Goal: Transaction & Acquisition: Book appointment/travel/reservation

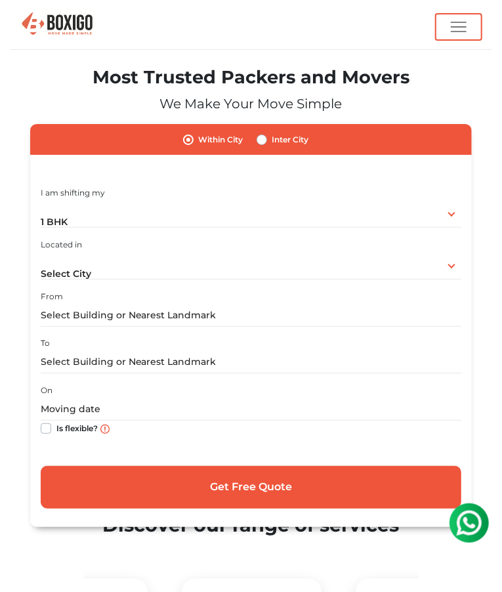
click at [454, 28] on img "button" at bounding box center [459, 27] width 16 height 16
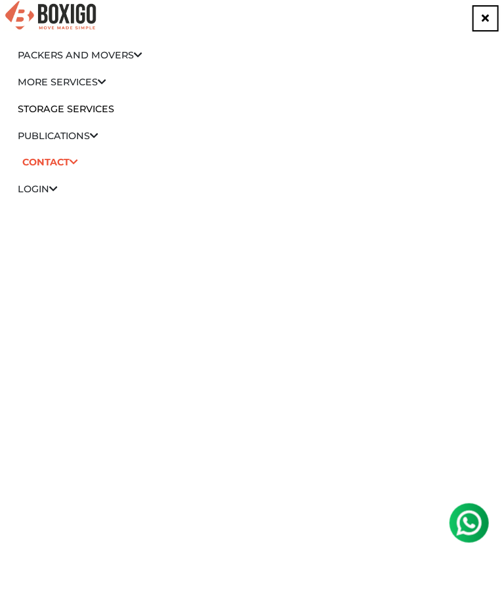
click at [58, 189] on icon at bounding box center [53, 188] width 9 height 9
click at [55, 203] on link "Customer" at bounding box center [51, 208] width 55 height 12
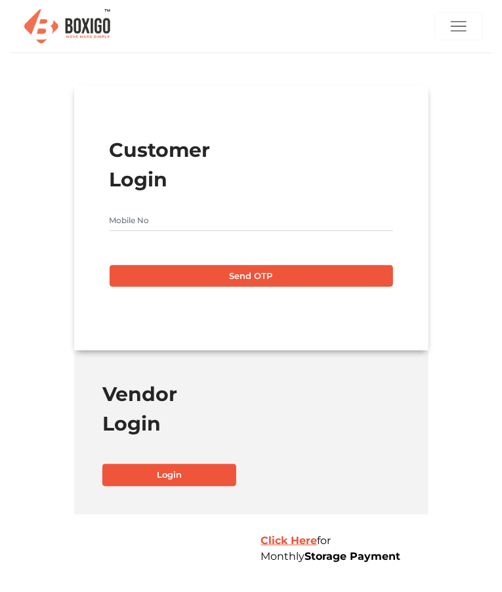
click at [167, 223] on input "text" at bounding box center [252, 220] width 284 height 21
type input "9438072723"
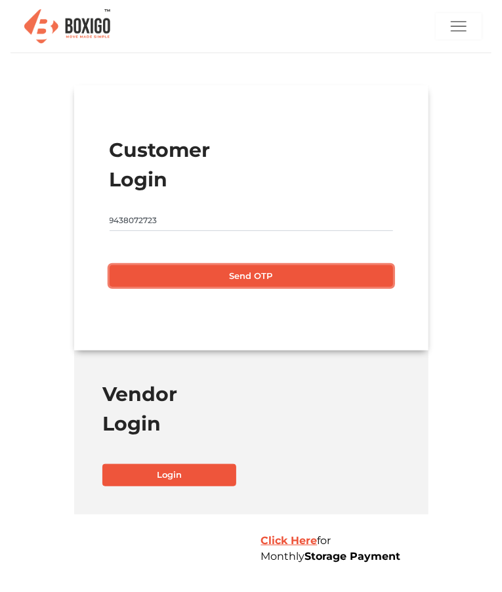
click at [246, 275] on button "Send OTP" at bounding box center [252, 276] width 284 height 22
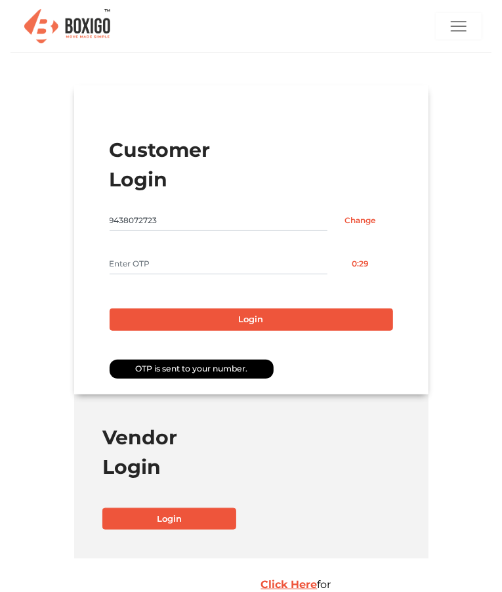
click at [170, 261] on input "text" at bounding box center [219, 263] width 219 height 21
type input "9610"
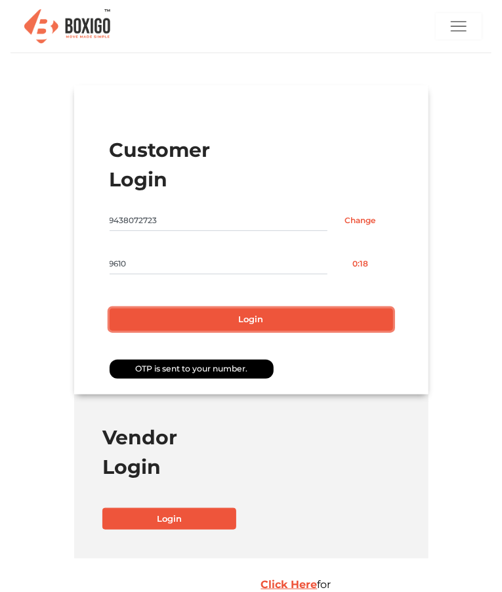
click at [270, 312] on button "Login" at bounding box center [252, 319] width 284 height 22
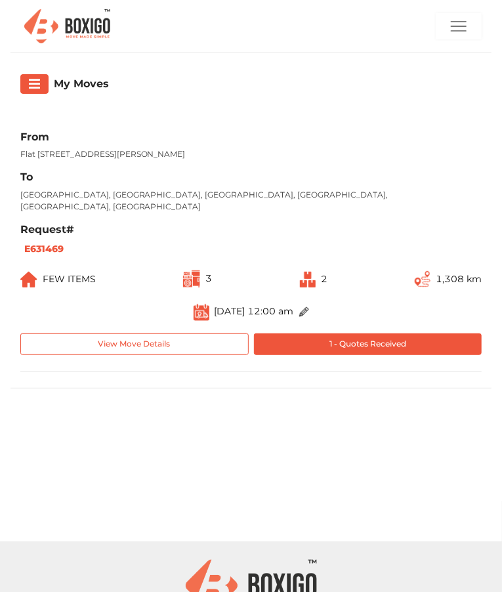
click at [229, 152] on p "Flat [STREET_ADDRESS][PERSON_NAME]" at bounding box center [211, 154] width 382 height 12
click at [45, 81] on button "button" at bounding box center [34, 84] width 29 height 20
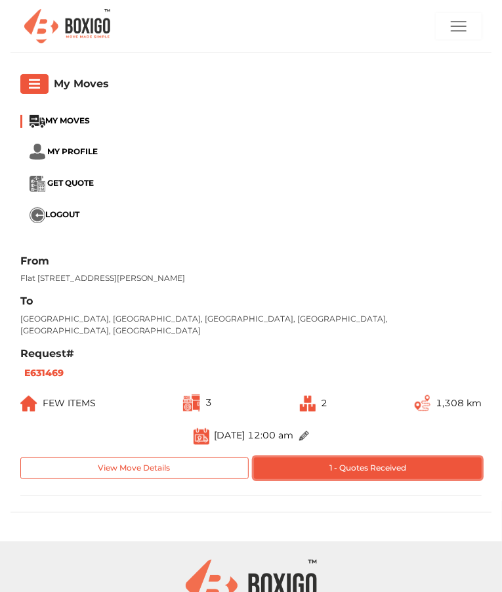
click at [396, 458] on button "1 - Quotes Received" at bounding box center [368, 468] width 228 height 22
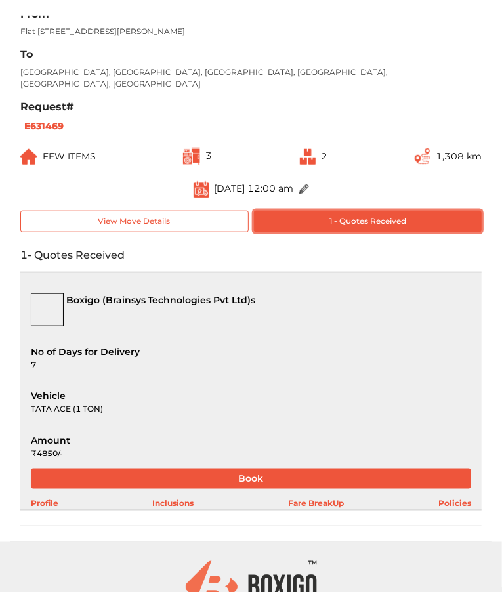
scroll to position [246, 0]
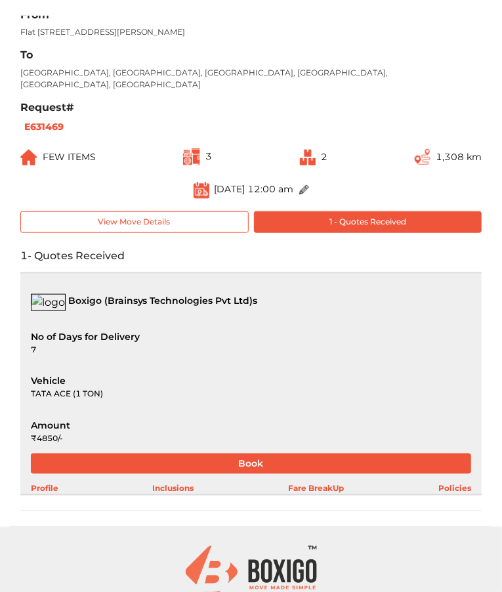
click at [194, 152] on img at bounding box center [191, 156] width 17 height 17
click at [305, 150] on img at bounding box center [308, 158] width 16 height 16
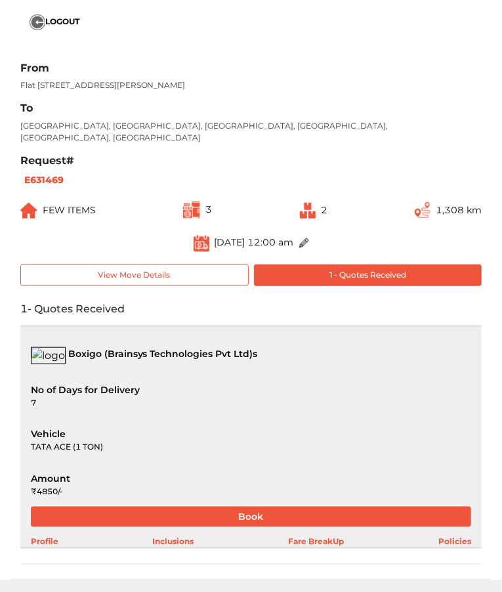
scroll to position [181, 0]
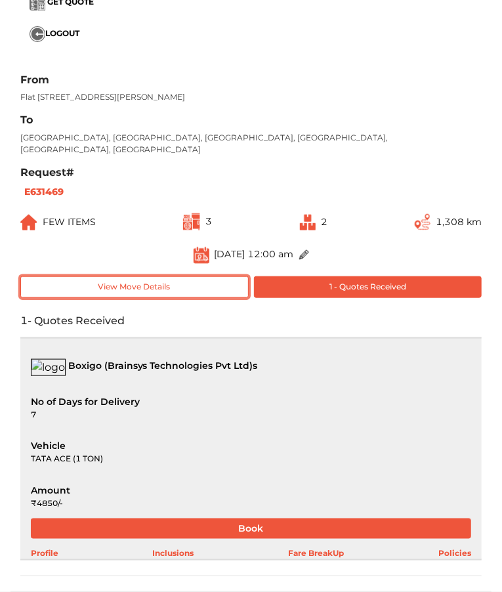
click at [202, 276] on button "View Move Details" at bounding box center [134, 287] width 228 height 22
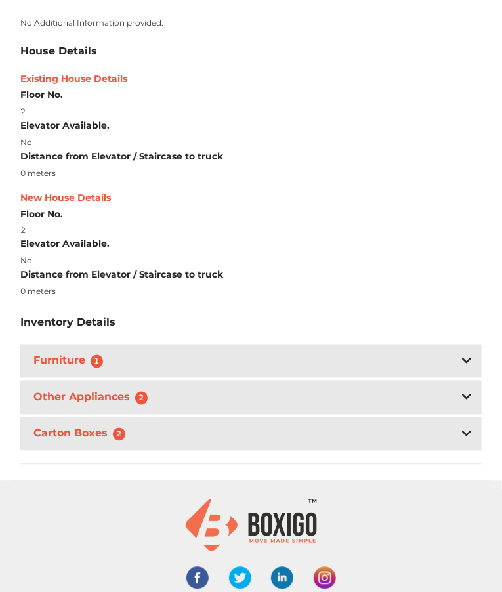
scroll to position [517, 0]
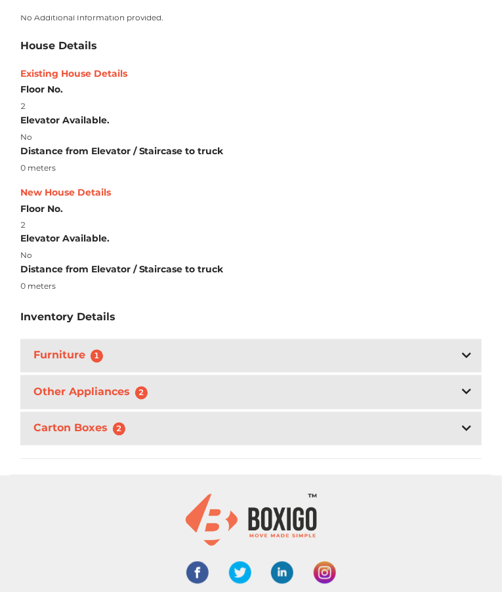
click at [466, 351] on icon at bounding box center [466, 356] width 9 height 11
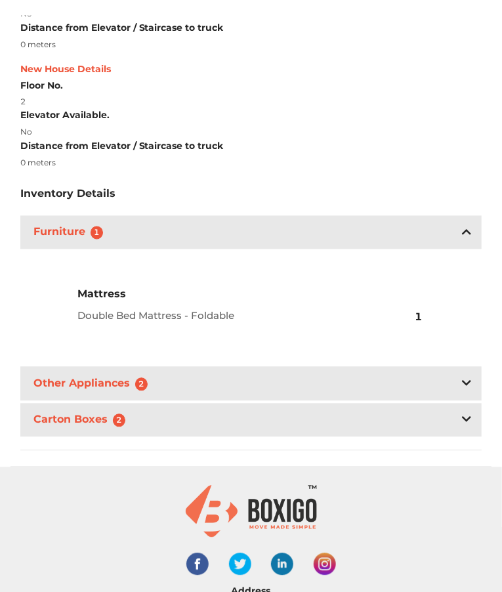
scroll to position [643, 0]
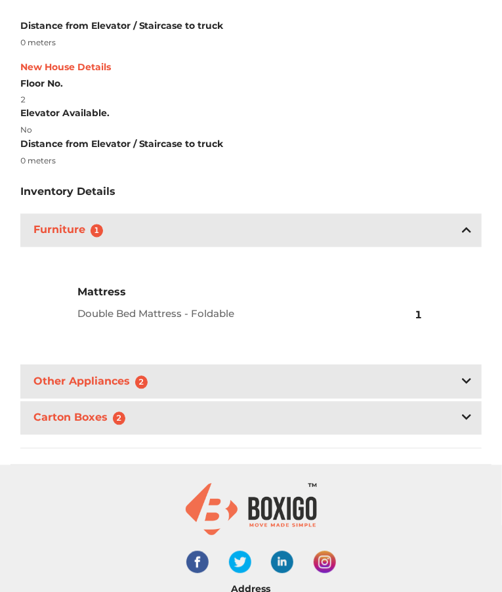
click at [469, 375] on div at bounding box center [466, 382] width 9 height 16
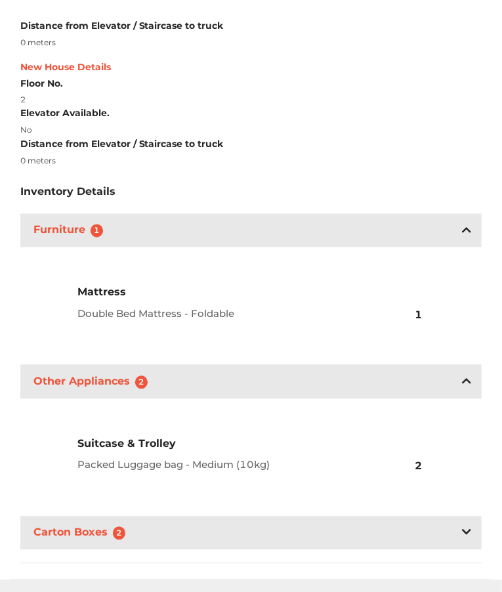
click at [435, 522] on div "Carton Boxes 2" at bounding box center [251, 533] width 462 height 33
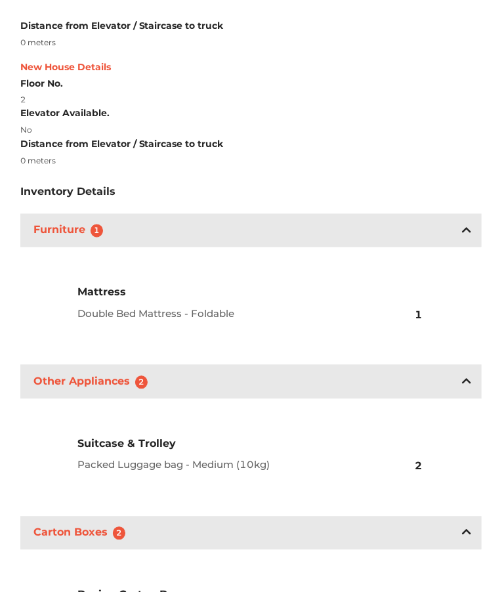
click at [462, 530] on div "Carton Boxes 2" at bounding box center [251, 533] width 462 height 33
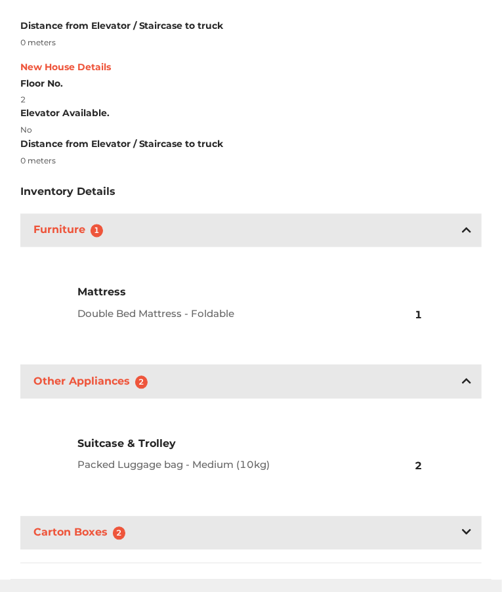
click at [469, 374] on div at bounding box center [466, 382] width 9 height 16
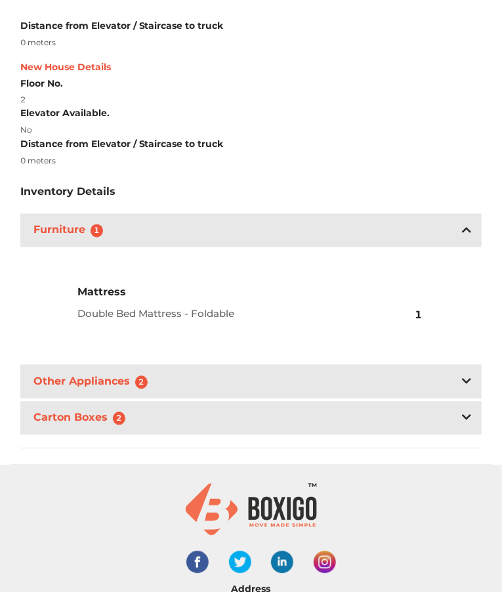
click at [457, 223] on div "Furniture 1" at bounding box center [251, 230] width 462 height 33
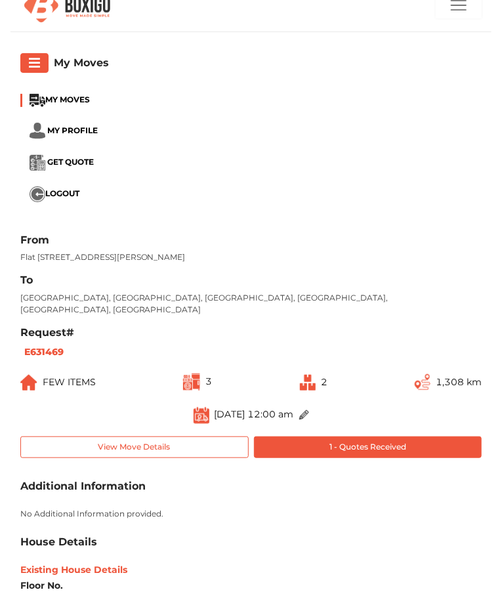
scroll to position [0, 0]
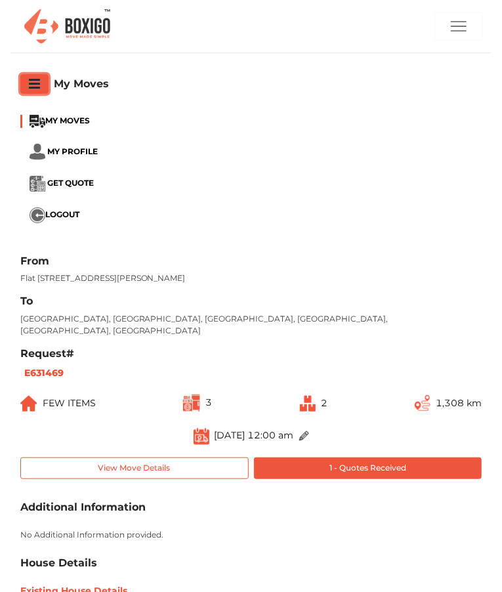
click at [28, 93] on button "button" at bounding box center [34, 84] width 29 height 20
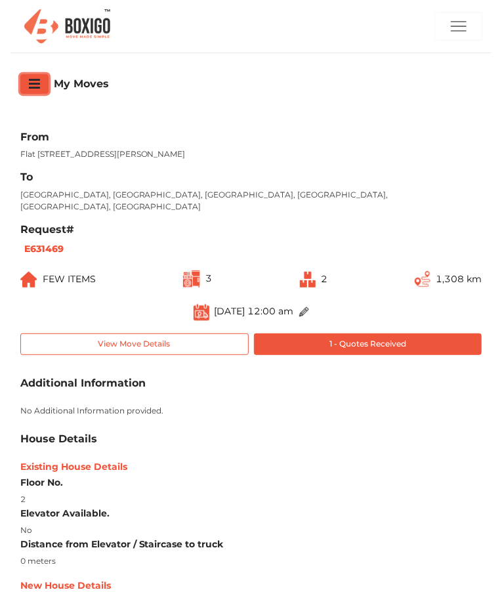
click at [37, 91] on button "button" at bounding box center [34, 84] width 29 height 20
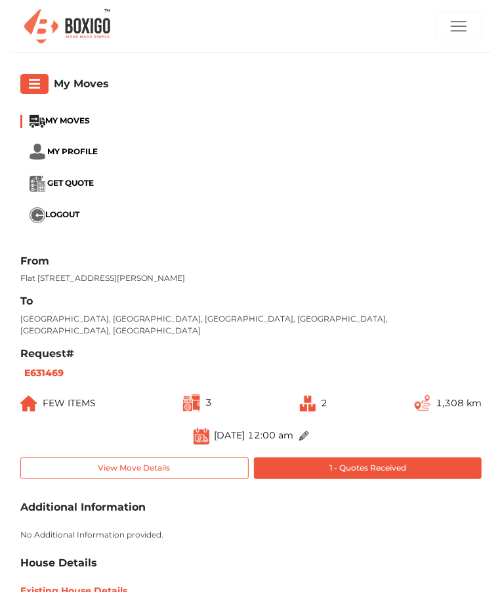
click at [456, 21] on img "button" at bounding box center [459, 26] width 16 height 16
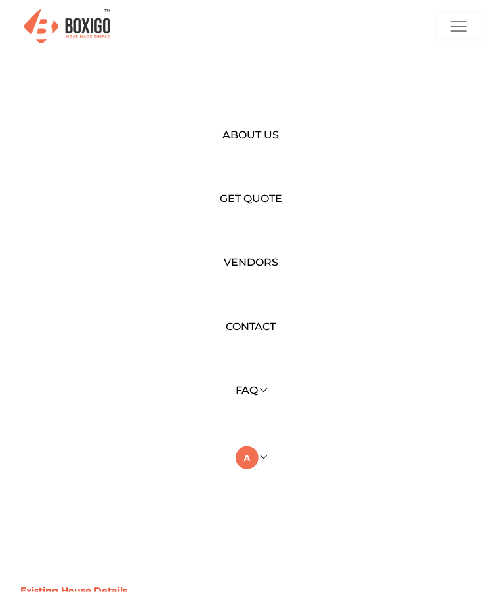
click at [262, 456] on link at bounding box center [251, 457] width 31 height 12
click at [308, 482] on link "My Moves" at bounding box center [288, 477] width 105 height 24
click at [456, 23] on img "button" at bounding box center [459, 26] width 16 height 16
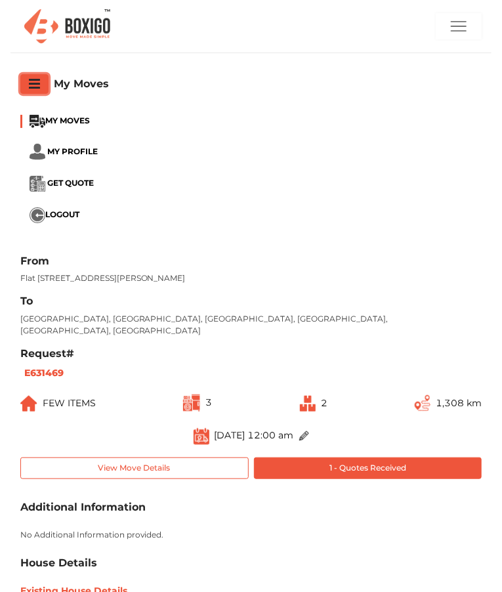
click at [41, 88] on button "button" at bounding box center [34, 84] width 29 height 20
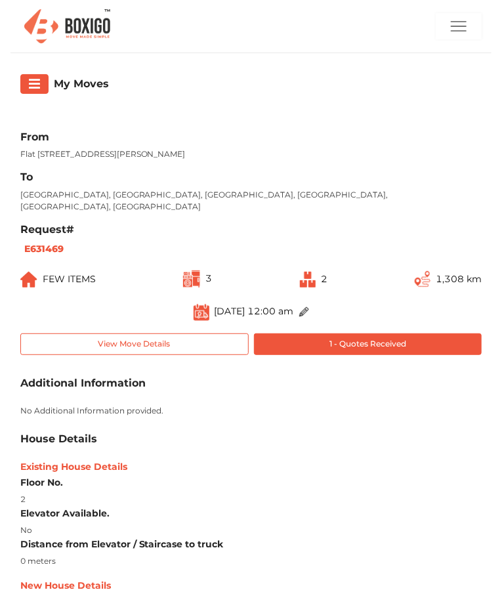
click at [105, 14] on img at bounding box center [67, 26] width 95 height 43
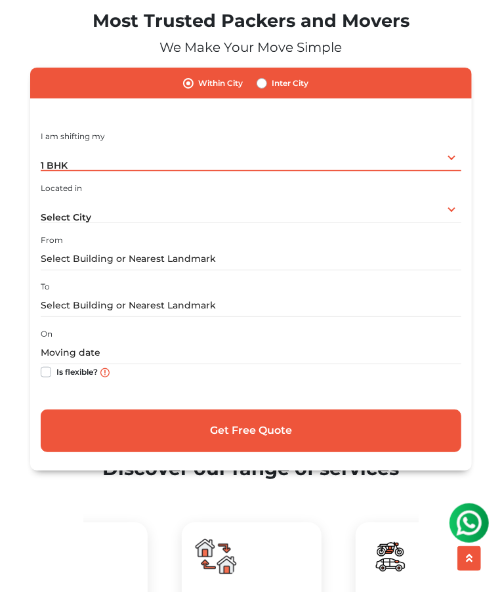
click at [434, 164] on div "1 BHK 1 BHK 2 BHK 3 BHK 3 + BHK FEW ITEMS" at bounding box center [251, 158] width 421 height 28
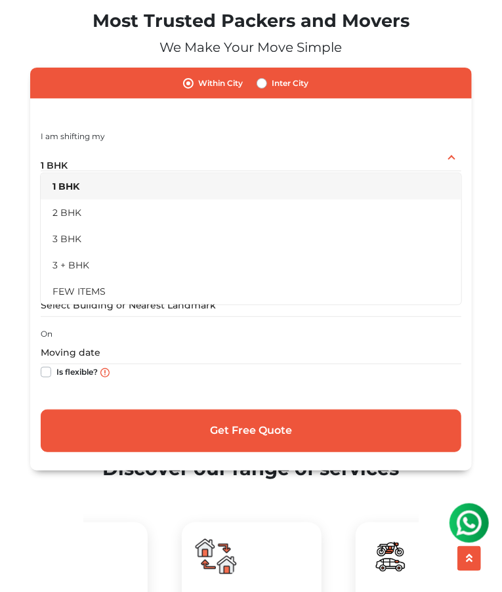
click at [287, 87] on label "Inter City" at bounding box center [290, 83] width 37 height 16
click at [267, 87] on input "Inter City" at bounding box center [262, 81] width 11 height 13
radio input "true"
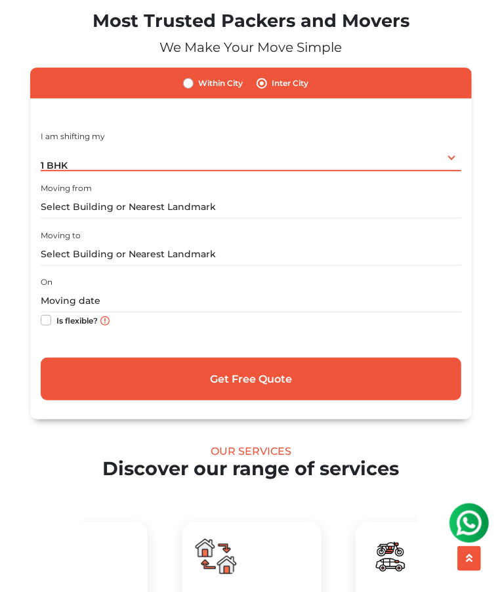
click at [454, 161] on div "1 BHK 1 BHK 2 BHK 3 BHK 3 + BHK FEW ITEMS" at bounding box center [251, 158] width 421 height 28
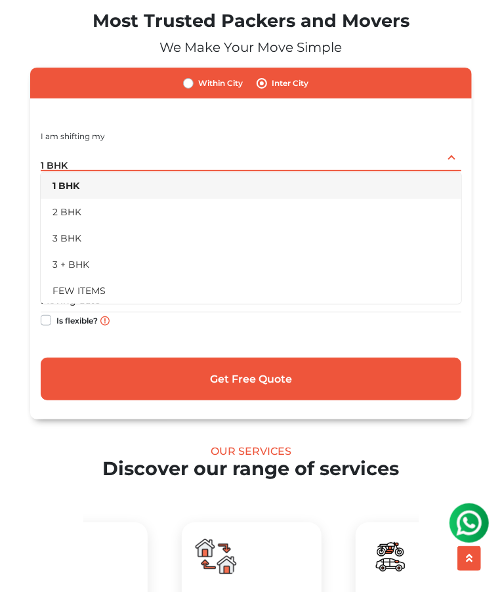
click at [93, 292] on li "FEW ITEMS" at bounding box center [251, 291] width 421 height 26
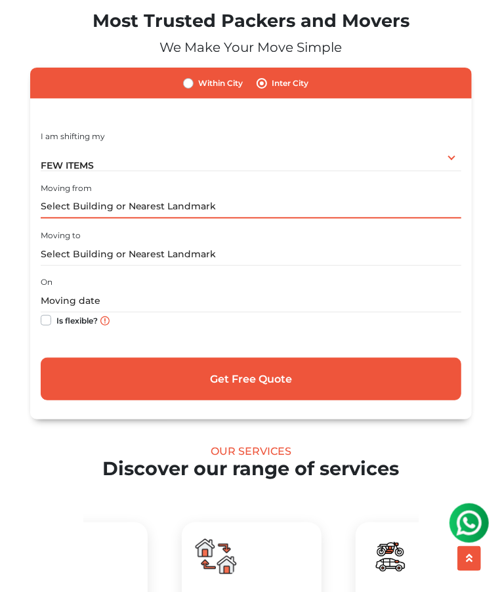
click at [215, 205] on input "text" at bounding box center [251, 207] width 421 height 23
click at [56, 324] on label "Is flexible?" at bounding box center [76, 319] width 41 height 14
click at [43, 324] on input "Is flexible?" at bounding box center [46, 318] width 11 height 13
checkbox input "true"
click at [184, 210] on input "text" at bounding box center [251, 207] width 421 height 23
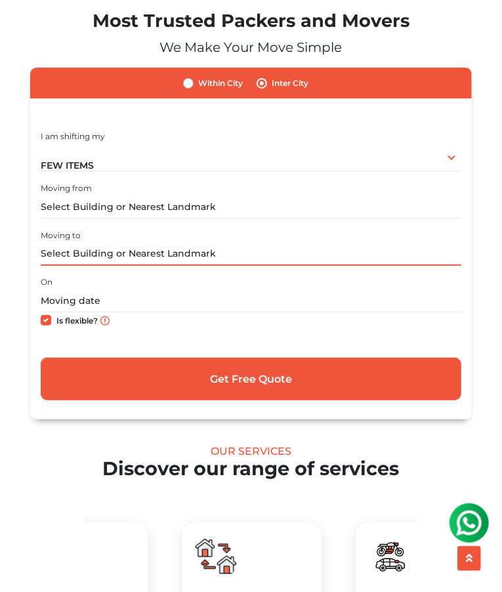
click at [216, 253] on input "text" at bounding box center [251, 254] width 421 height 23
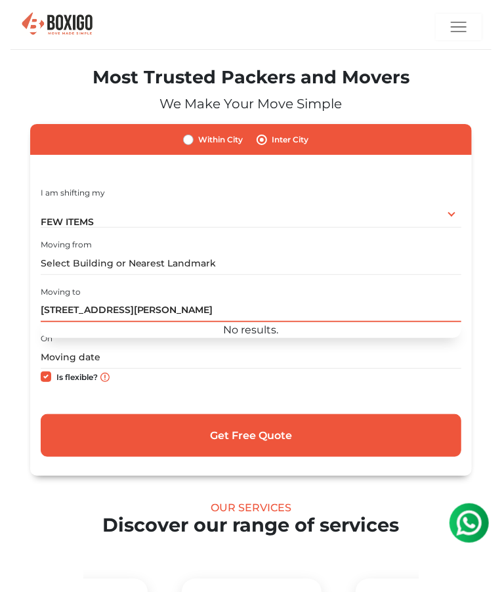
type input "[STREET_ADDRESS][PERSON_NAME]"
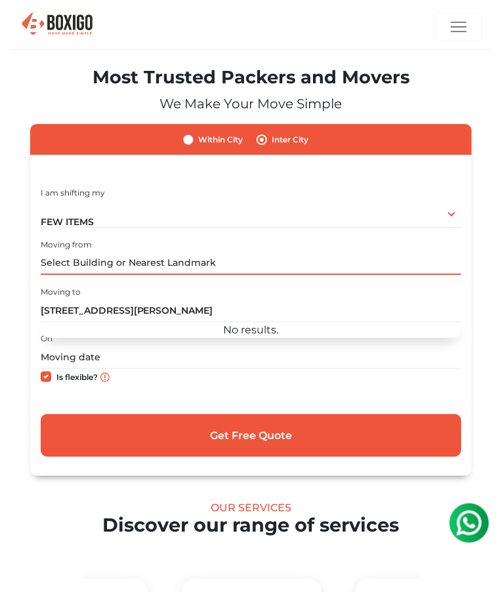
click at [220, 261] on input "text" at bounding box center [251, 263] width 421 height 23
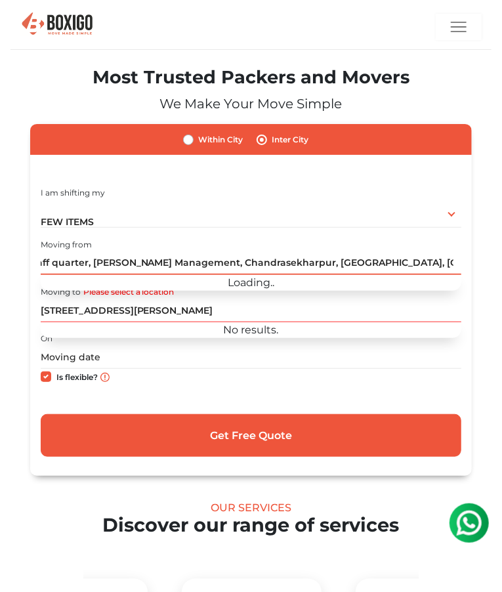
scroll to position [0, 81]
type input "E4, 2nd floor,Staff quarter, Madhusudan Management, Chandrasekharpur, Bhubanesw…"
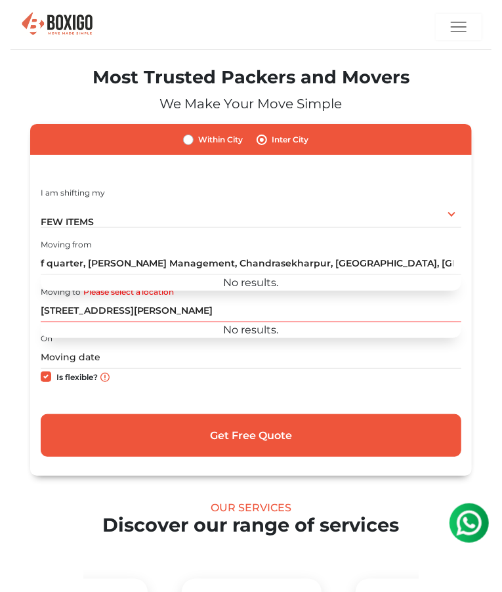
click at [43, 511] on div "Our Services" at bounding box center [251, 507] width 462 height 12
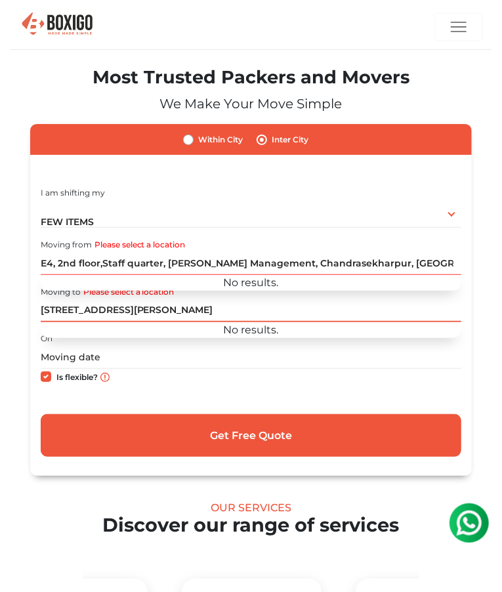
click at [65, 307] on input "[STREET_ADDRESS][PERSON_NAME]" at bounding box center [251, 310] width 421 height 23
click at [393, 310] on input "Old no 10, new no 21, ground floor,Vasudevan Street, Purasaiwalkam, Purasaiwalk…" at bounding box center [251, 310] width 421 height 23
type input "Old no 10, new no 21, ground floor,Vasudevan Street, Purasaiwalkam, Purasaiwalk…"
click at [50, 524] on h2 "Discover our range of services" at bounding box center [251, 525] width 462 height 23
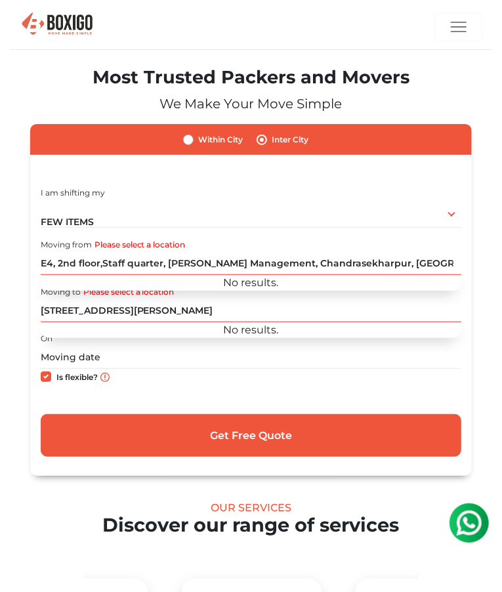
scroll to position [0, 0]
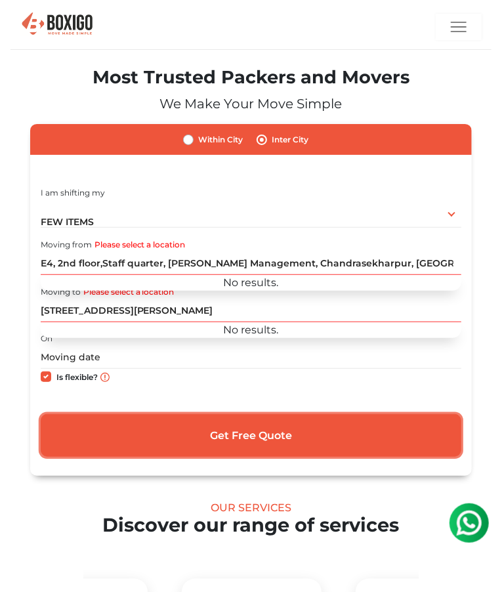
click at [223, 433] on input "Get Free Quote" at bounding box center [251, 435] width 421 height 43
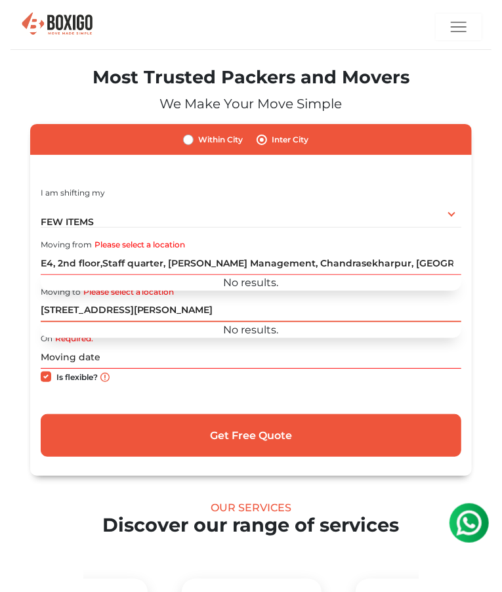
scroll to position [0, 118]
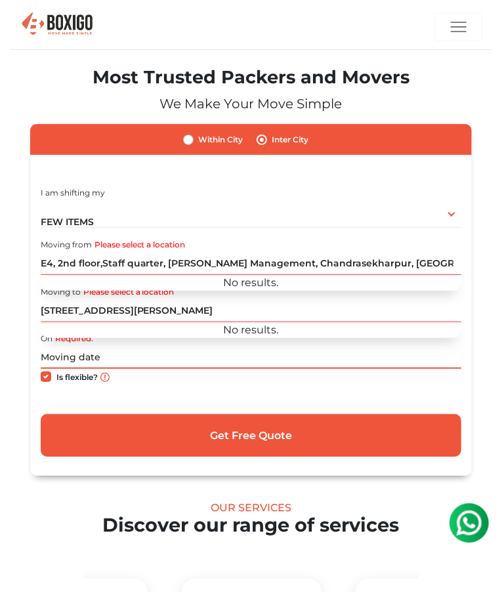
click at [60, 357] on input "text" at bounding box center [251, 357] width 421 height 23
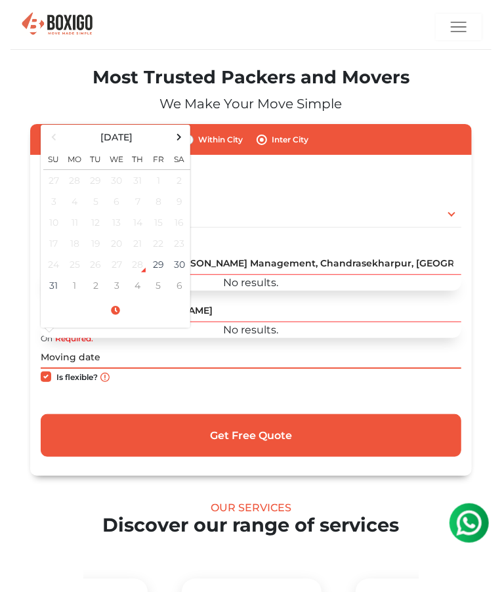
scroll to position [0, 0]
click at [52, 287] on td "31" at bounding box center [53, 285] width 21 height 21
type input "08/31/2025 12:00 AM"
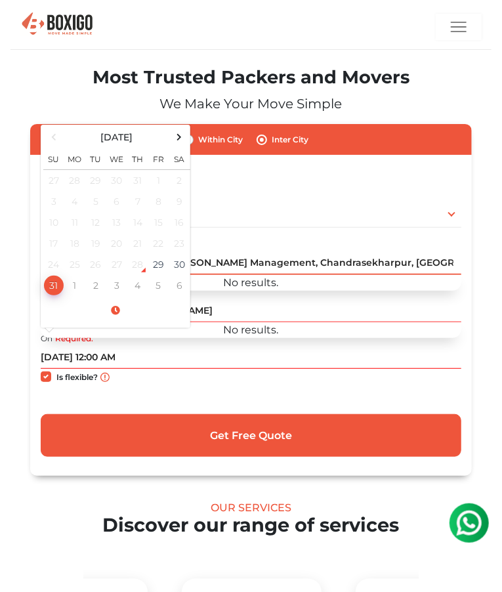
click at [286, 259] on input "E4, 2nd floor,Staff quarter, Madhusudan Management, Chandrasekharpur, Bhubanesw…" at bounding box center [251, 263] width 421 height 23
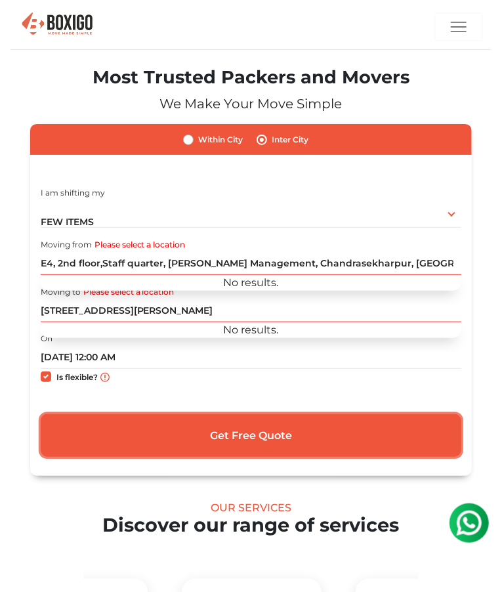
click at [57, 436] on input "Get Free Quote" at bounding box center [251, 435] width 421 height 43
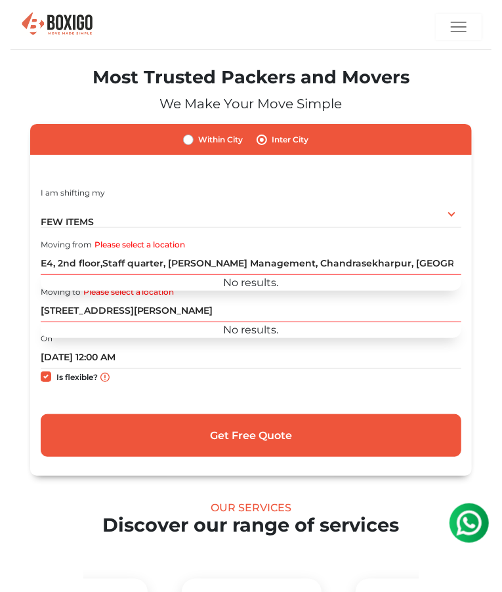
click at [56, 525] on h2 "Discover our range of services" at bounding box center [251, 525] width 462 height 23
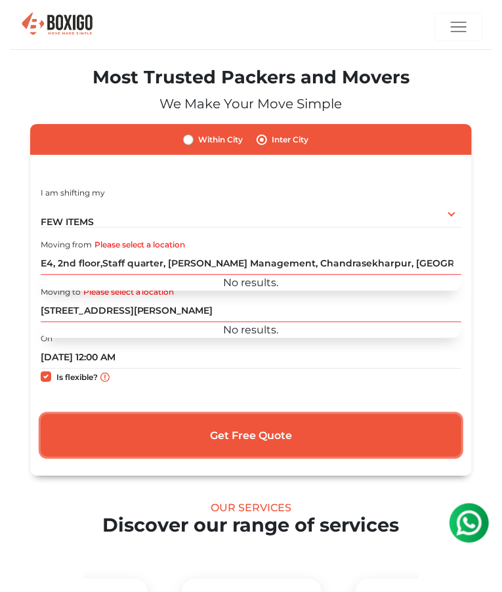
click at [269, 448] on input "Get Free Quote" at bounding box center [251, 435] width 421 height 43
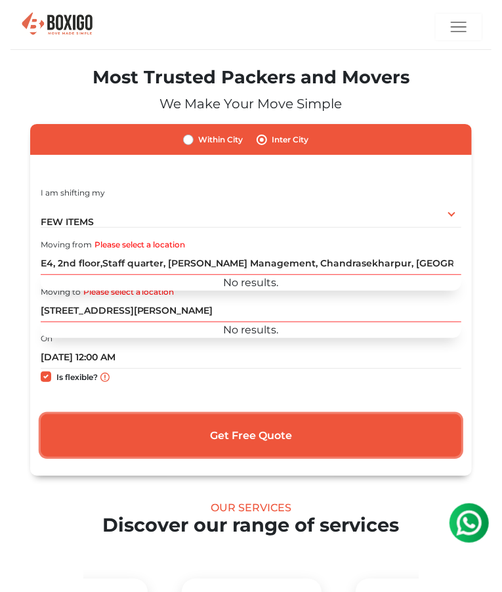
click at [200, 442] on input "Get Free Quote" at bounding box center [251, 435] width 421 height 43
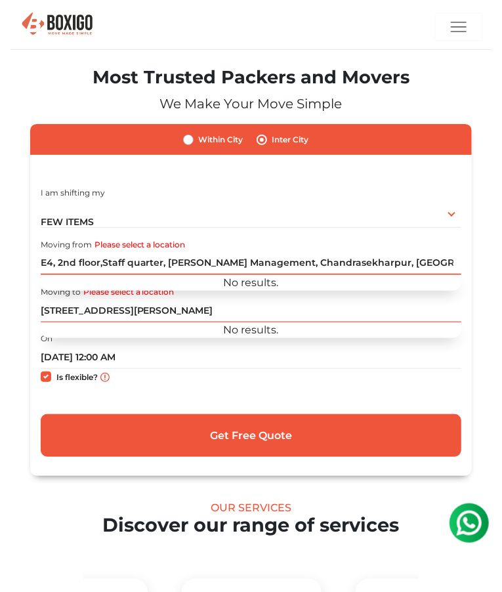
click at [394, 266] on input "E4, 2nd floor,Staff quarter, Madhusudan Management, Chandrasekharpur, Bhubanesw…" at bounding box center [251, 263] width 421 height 23
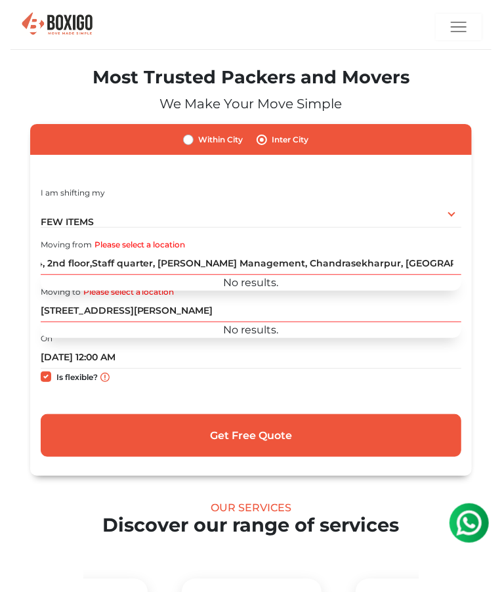
click at [39, 530] on h2 "Discover our range of services" at bounding box center [251, 525] width 462 height 23
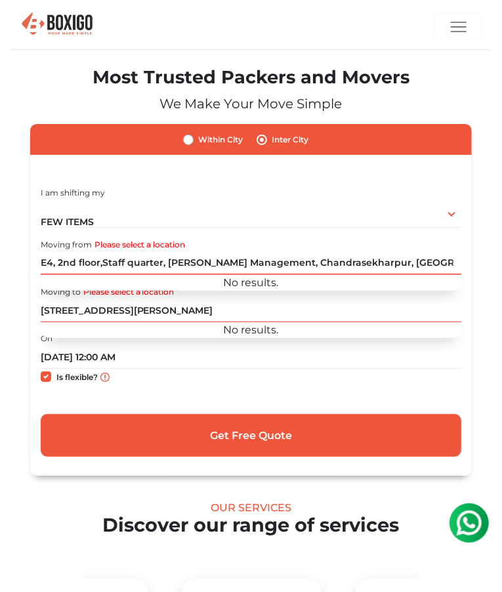
click at [367, 263] on input "E4, 2nd floor,Staff quarter, Madhusudan Management, Chandrasekharpur, Bhubanesw…" at bounding box center [251, 263] width 421 height 23
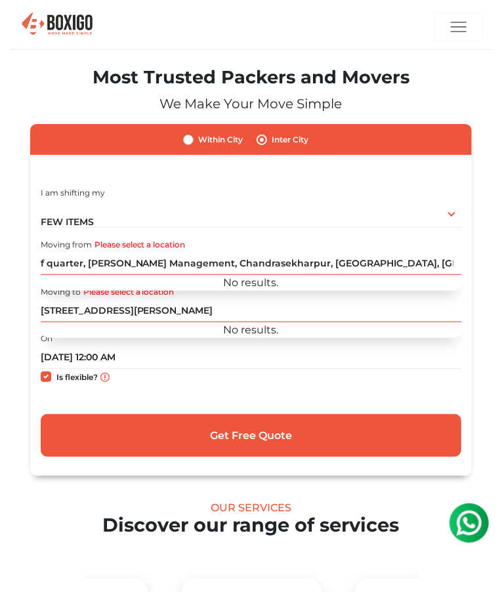
click at [49, 522] on h2 "Discover our range of services" at bounding box center [251, 525] width 462 height 23
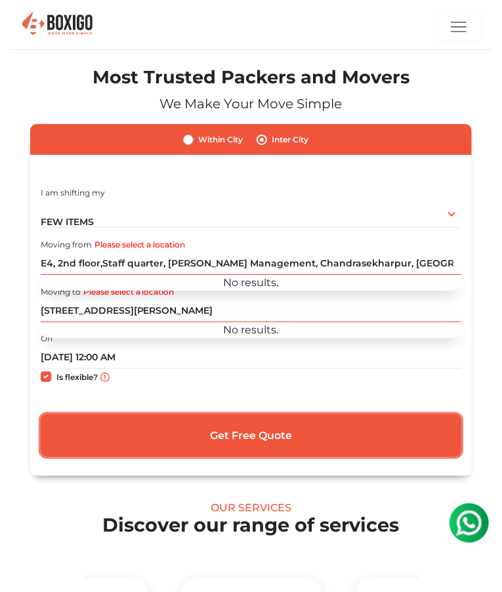
click at [217, 444] on input "Get Free Quote" at bounding box center [251, 435] width 421 height 43
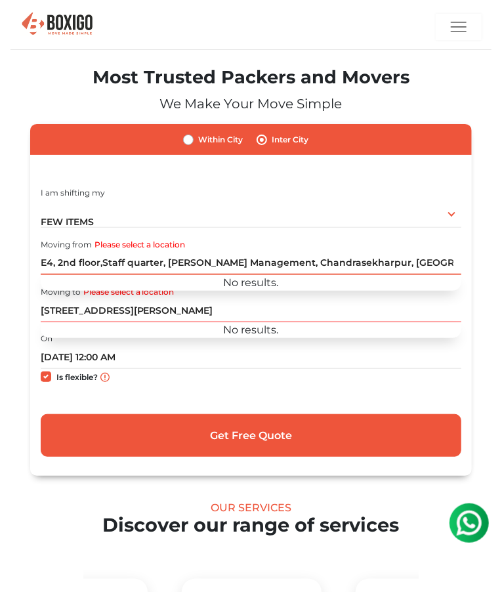
scroll to position [0, 81]
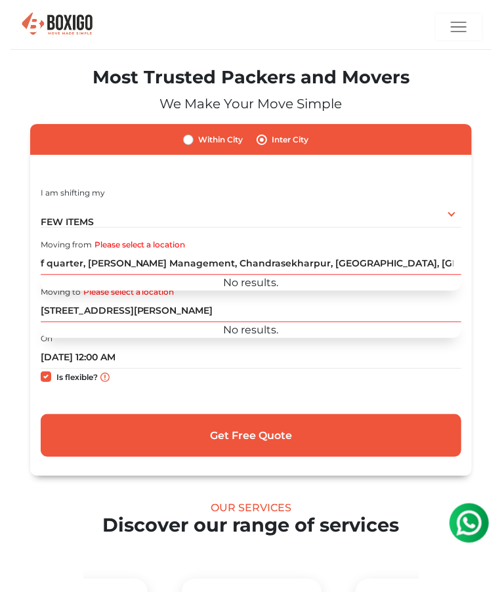
click at [53, 523] on h2 "Discover our range of services" at bounding box center [251, 525] width 462 height 23
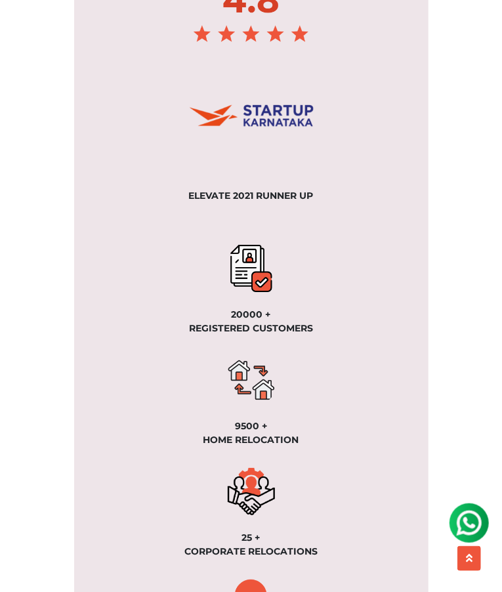
scroll to position [1313, 0]
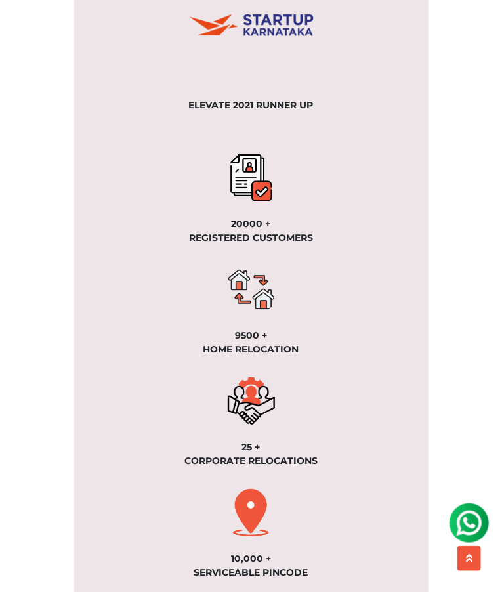
click at [258, 453] on div "25 +" at bounding box center [251, 447] width 354 height 14
click at [253, 444] on div "25 +" at bounding box center [251, 447] width 354 height 14
click at [271, 451] on div "25 +" at bounding box center [251, 447] width 354 height 14
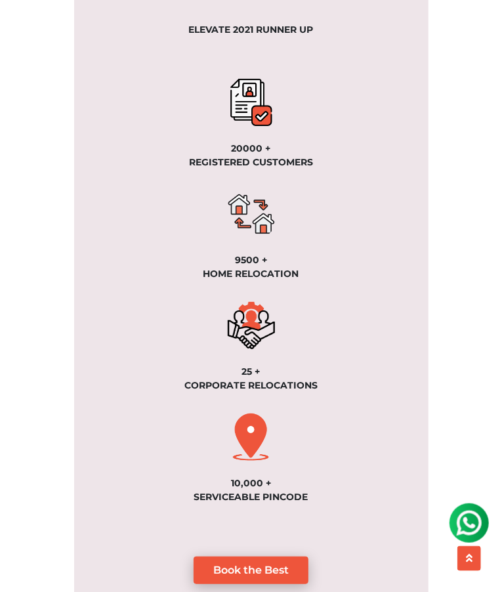
scroll to position [1451, 0]
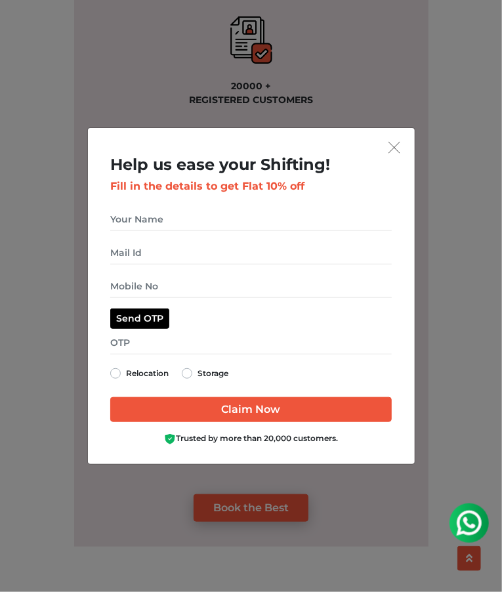
click at [274, 566] on div "Help us ease your Shifting! Fill in the details to get Flat 10% off Relocation …" at bounding box center [251, 296] width 502 height 592
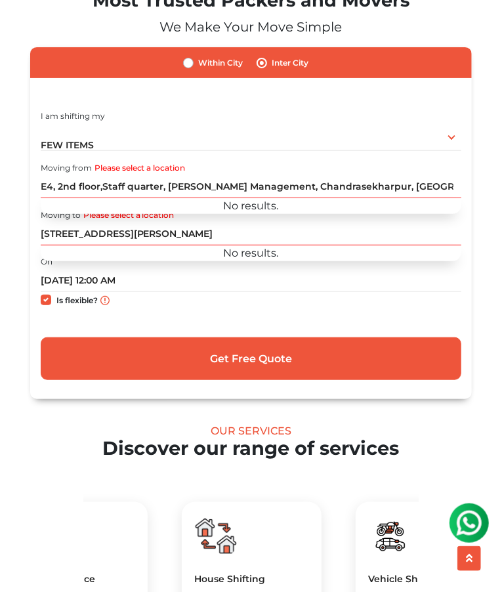
scroll to position [0, 0]
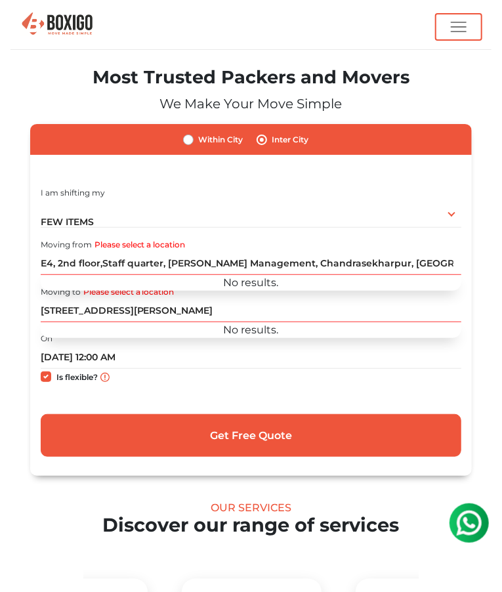
click at [444, 39] on button "button" at bounding box center [459, 27] width 46 height 26
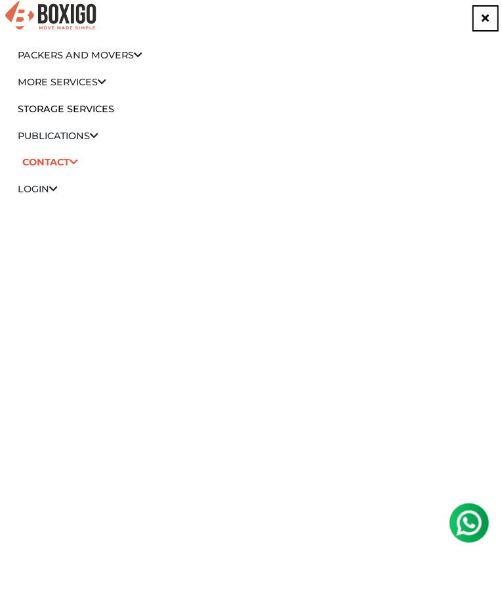
click at [135, 56] on link "Packers and Movers" at bounding box center [80, 55] width 125 height 12
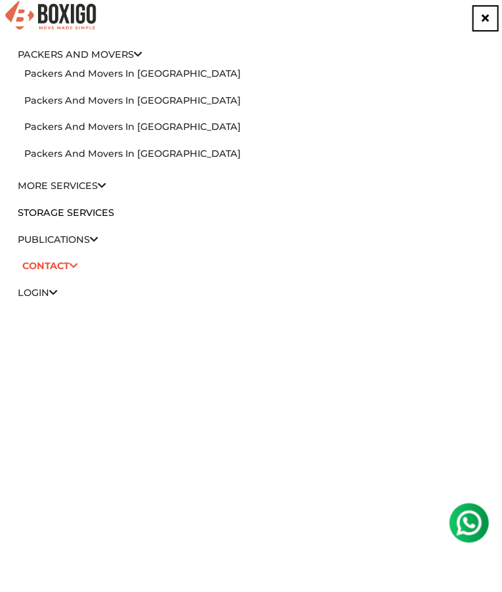
click at [159, 128] on link "Packers and Movers in Chennai" at bounding box center [132, 127] width 217 height 12
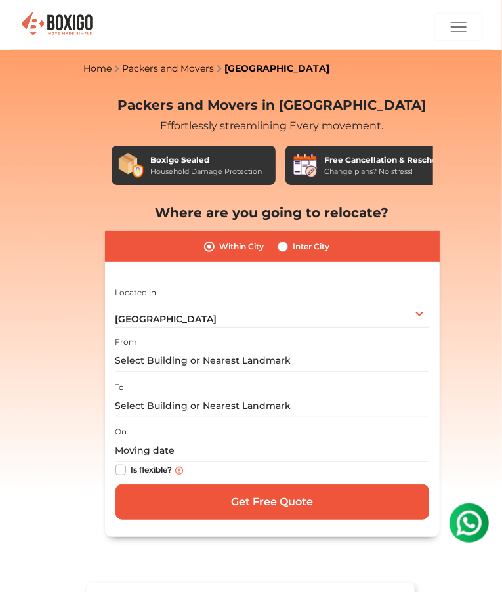
click at [293, 250] on label "Inter City" at bounding box center [311, 247] width 37 height 16
click at [282, 250] on input "Inter City" at bounding box center [283, 245] width 11 height 13
radio input "true"
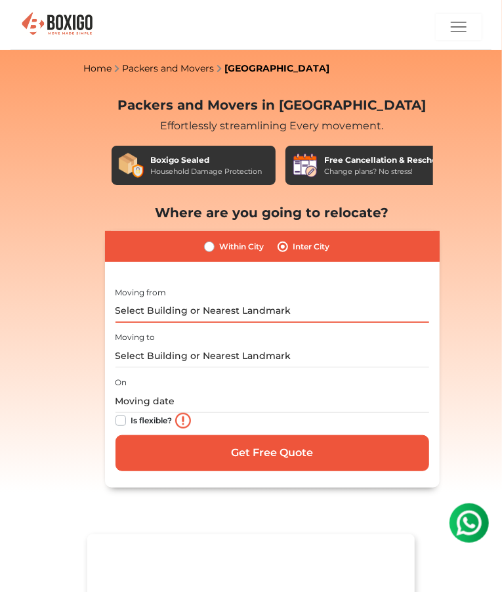
click at [298, 310] on input "text" at bounding box center [273, 311] width 314 height 23
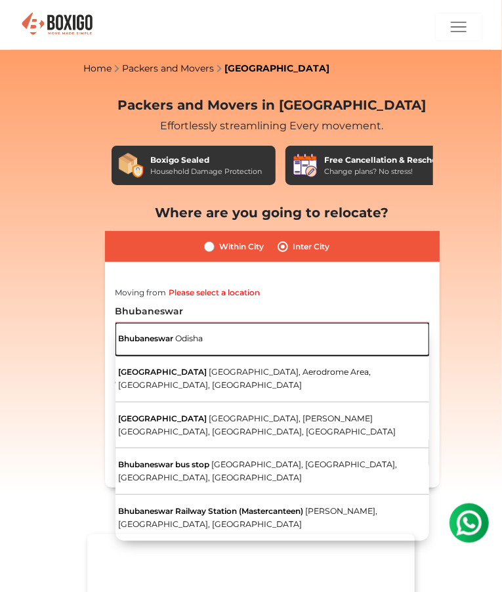
click at [235, 339] on button "Bhubaneswar Odisha" at bounding box center [273, 339] width 314 height 33
type input "Bhubaneswar, Odisha"
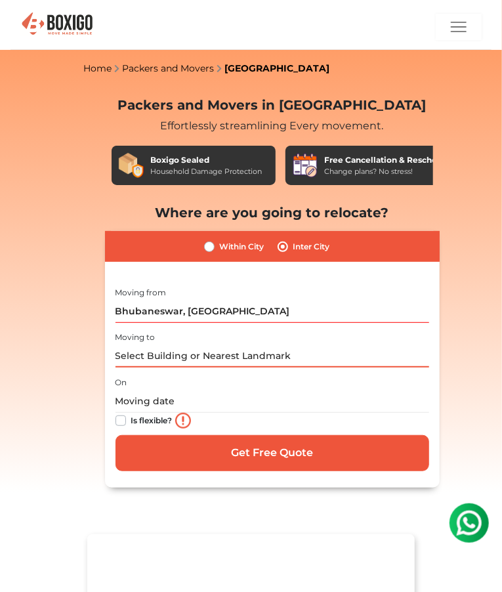
click at [263, 352] on input "text" at bounding box center [273, 356] width 314 height 23
click at [375, 282] on div "Within City Inter City I am shifting my 1 BHK 2 BHK 3 BHK 3 + BHK FEW ITEMS 1 B…" at bounding box center [272, 359] width 335 height 257
click at [251, 352] on input "text" at bounding box center [273, 356] width 314 height 23
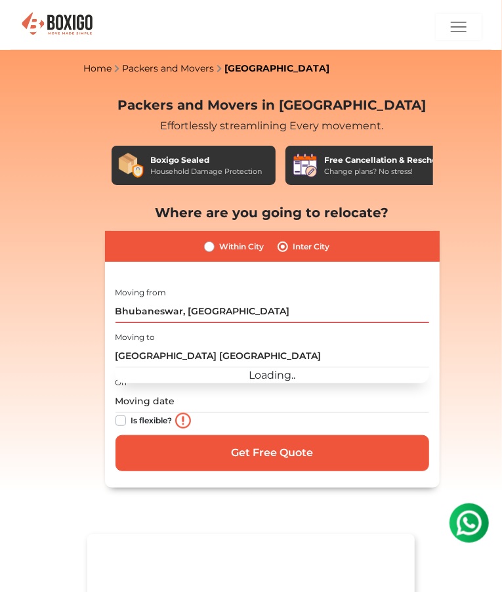
click at [346, 289] on div "Moving from Bhubaneswar, Odisha" at bounding box center [273, 303] width 314 height 39
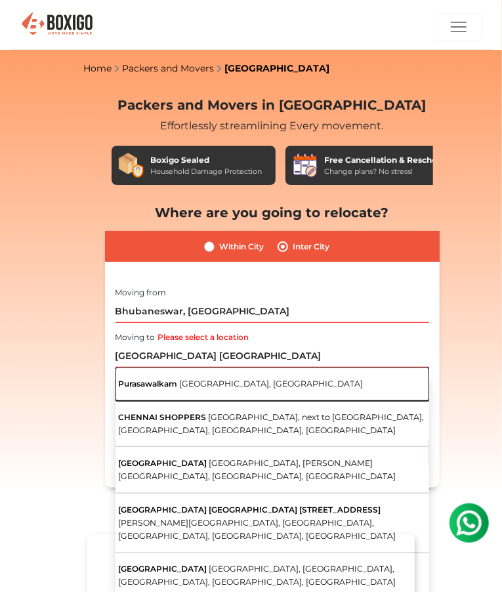
click at [149, 381] on span "Purasawalkam" at bounding box center [147, 384] width 59 height 10
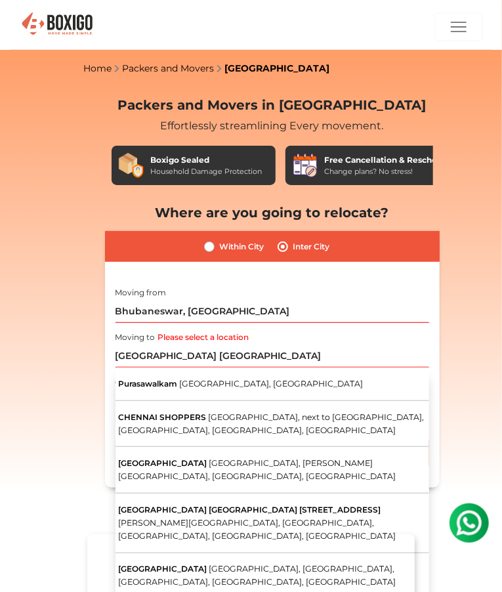
type input "Purasawalkam, Chennai, Tamil Nadu"
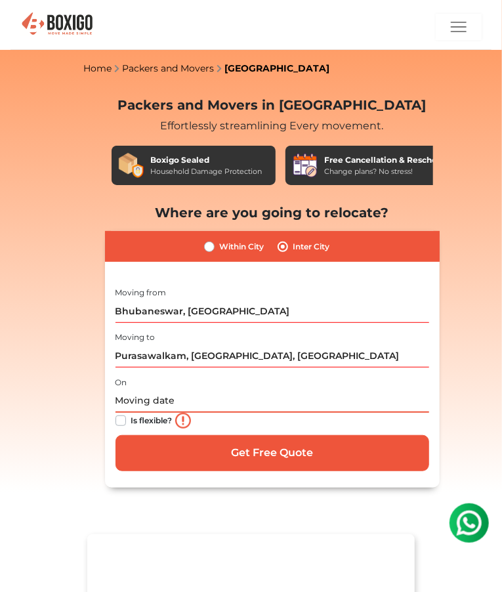
click at [213, 404] on input "text" at bounding box center [273, 401] width 314 height 23
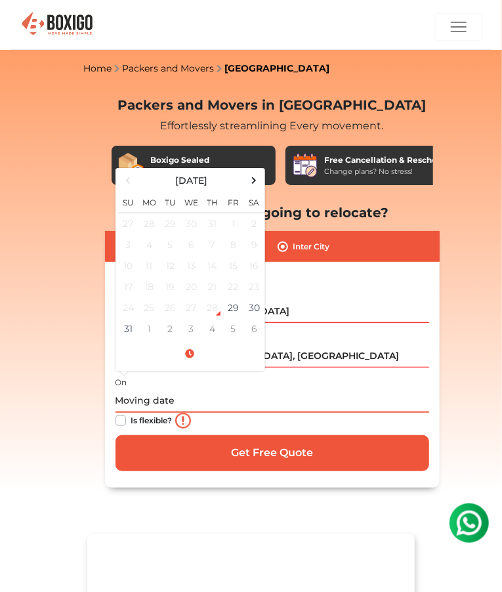
click at [256, 311] on td "30" at bounding box center [254, 307] width 21 height 21
click at [255, 404] on input "08/30/2025 12:00 AM by" at bounding box center [273, 401] width 314 height 23
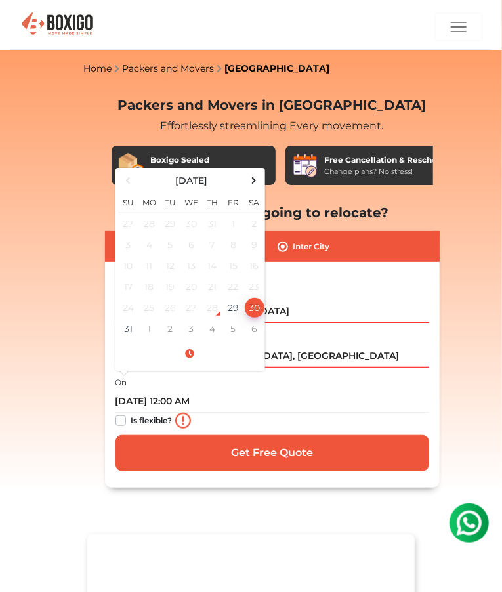
type input "08/30/2025 12:00 AM"
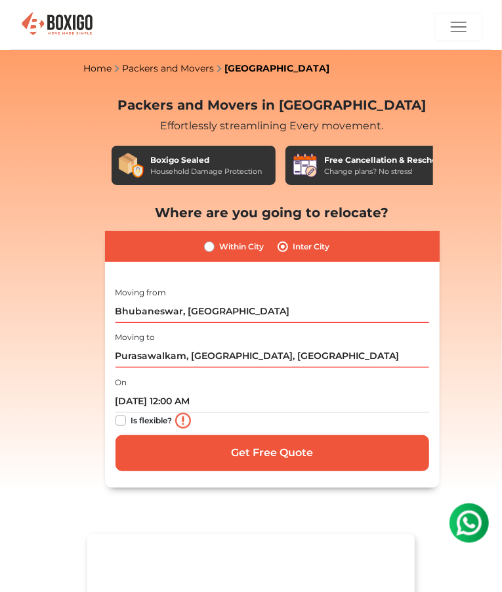
click at [131, 421] on label "Is flexible?" at bounding box center [151, 420] width 41 height 14
click at [116, 421] on input "Is flexible?" at bounding box center [121, 419] width 11 height 13
checkbox input "true"
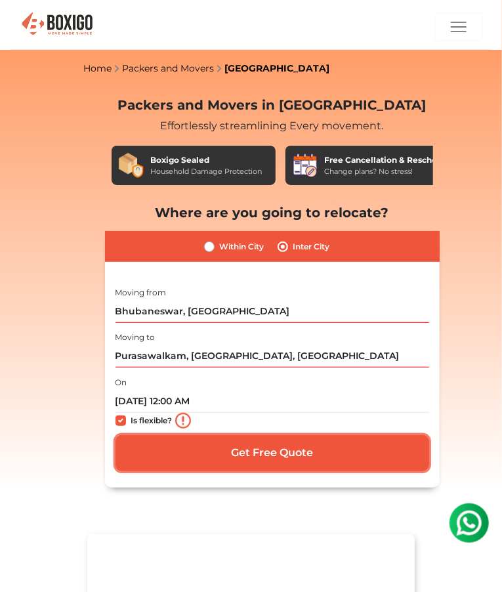
click at [269, 459] on input "Get Free Quote" at bounding box center [273, 453] width 314 height 36
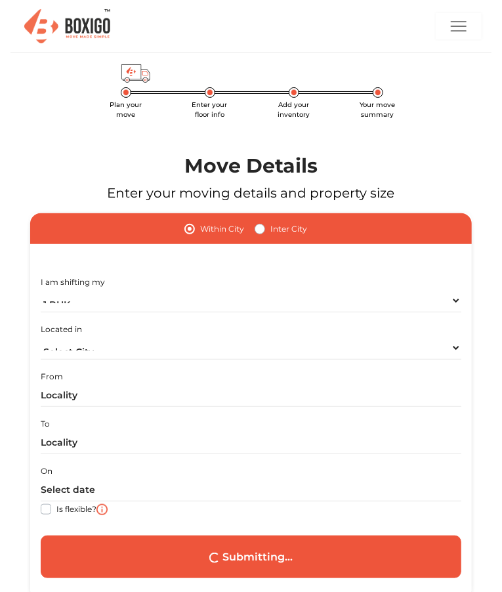
radio input "false"
radio input "true"
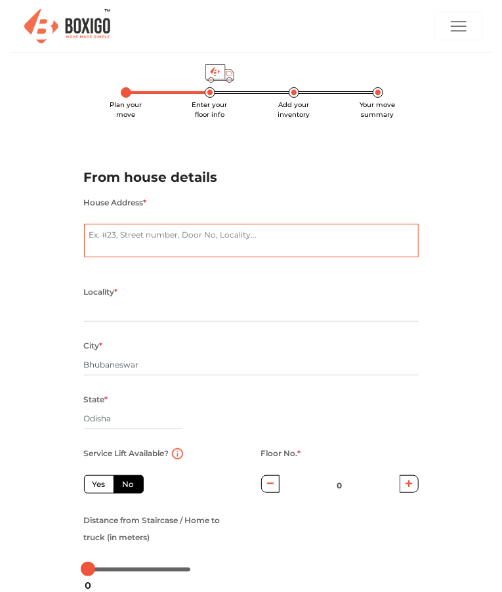
click at [244, 236] on textarea "House Address *" at bounding box center [251, 240] width 335 height 33
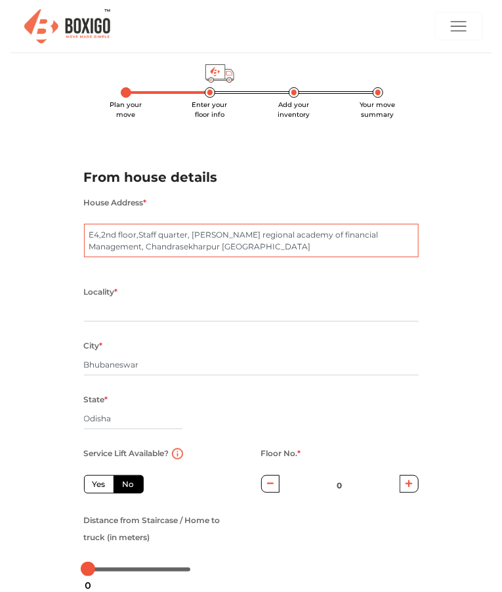
click at [228, 237] on textarea "E4,2nd floor,Staff quarter, [PERSON_NAME] regional academy of financial Managem…" at bounding box center [251, 240] width 335 height 33
click at [225, 258] on div "House Address * [GEOGRAPHIC_DATA],Staff quarter, [PERSON_NAME] regional academy…" at bounding box center [251, 233] width 335 height 79
click at [219, 251] on textarea "E4,2nd floor,Staff quarter, [PERSON_NAME] regional academy of financial Managem…" at bounding box center [251, 240] width 335 height 33
click at [302, 253] on textarea "E4,2nd floor,Staff quarter, [PERSON_NAME] regional academy of financial Managem…" at bounding box center [251, 240] width 335 height 33
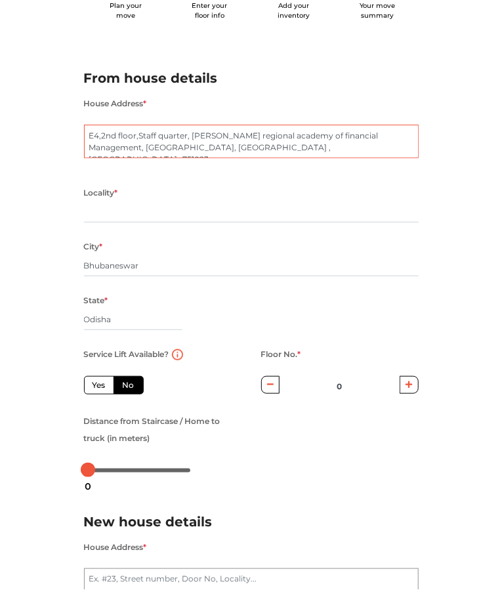
scroll to position [100, 0]
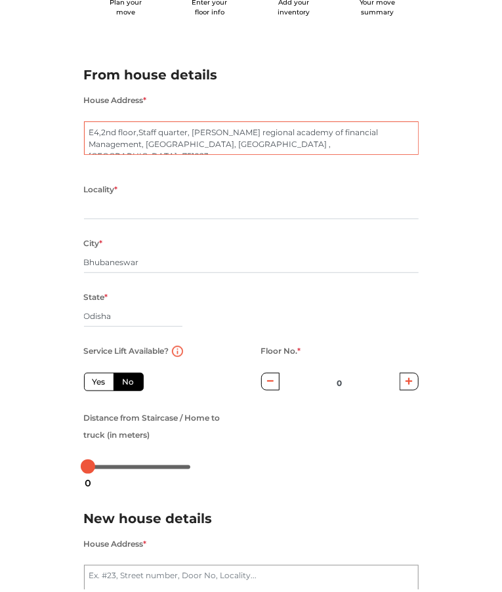
type textarea "E4,2nd floor,Staff quarter, [PERSON_NAME] regional academy of financial Managem…"
click at [338, 212] on input "text" at bounding box center [251, 211] width 335 height 21
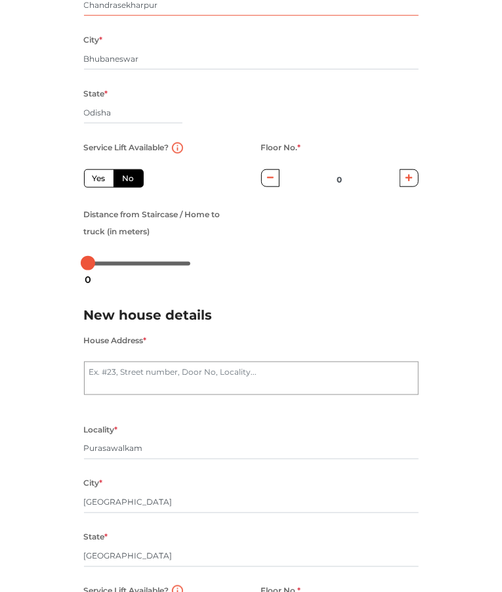
scroll to position [303, 0]
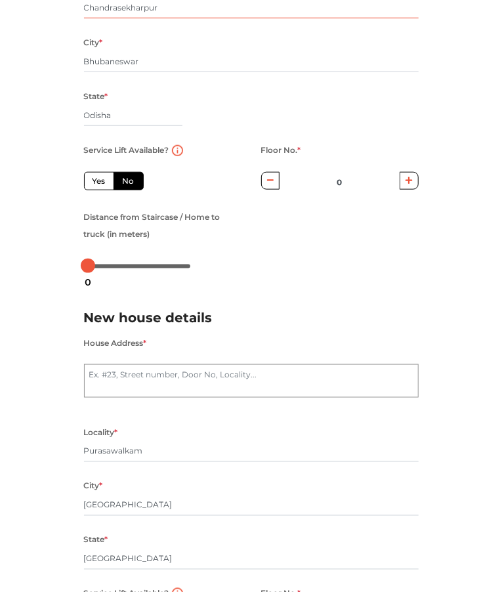
type input "Chandrasekharpur"
click at [406, 188] on button "button" at bounding box center [409, 181] width 19 height 18
click at [410, 190] on button "button" at bounding box center [409, 181] width 19 height 18
type input "2"
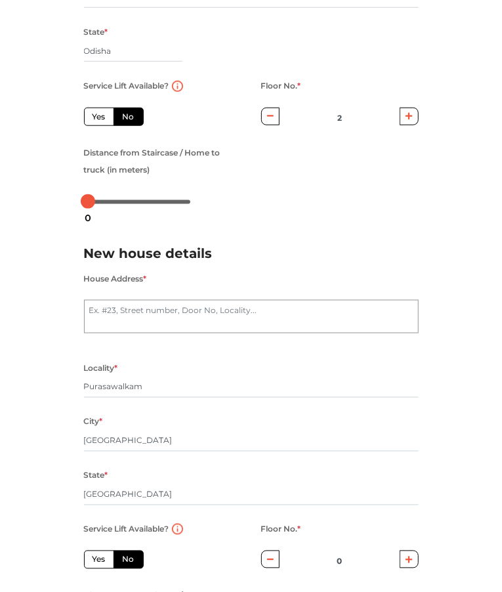
scroll to position [387, 0]
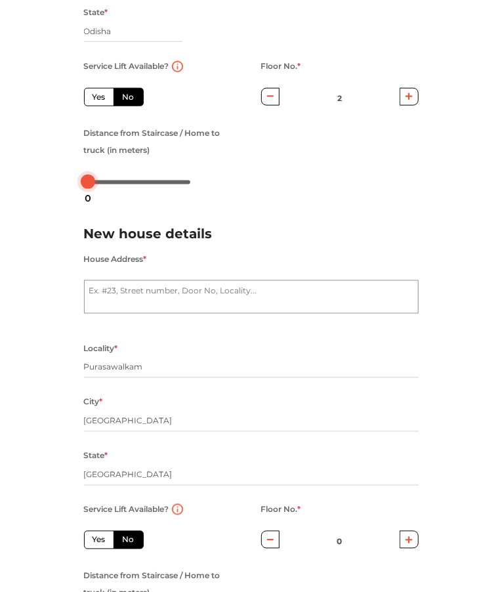
click at [93, 184] on div at bounding box center [88, 182] width 14 height 14
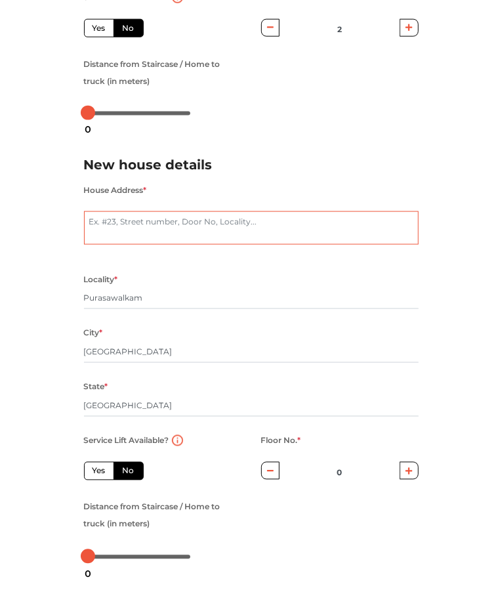
click at [284, 240] on textarea "House Address *" at bounding box center [251, 227] width 335 height 33
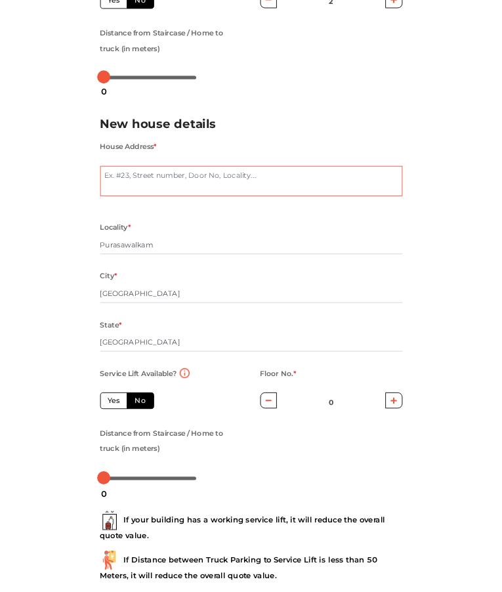
scroll to position [488, 0]
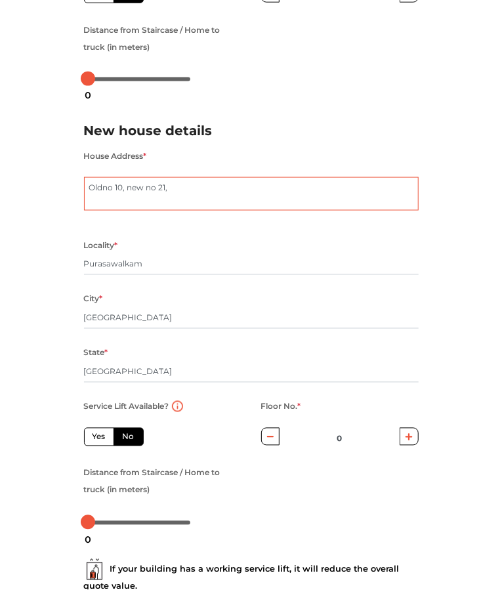
click at [106, 194] on textarea "Oldno 10, new no 21," at bounding box center [251, 196] width 335 height 33
click at [197, 197] on textarea "Old no 10, new no 21," at bounding box center [251, 196] width 335 height 33
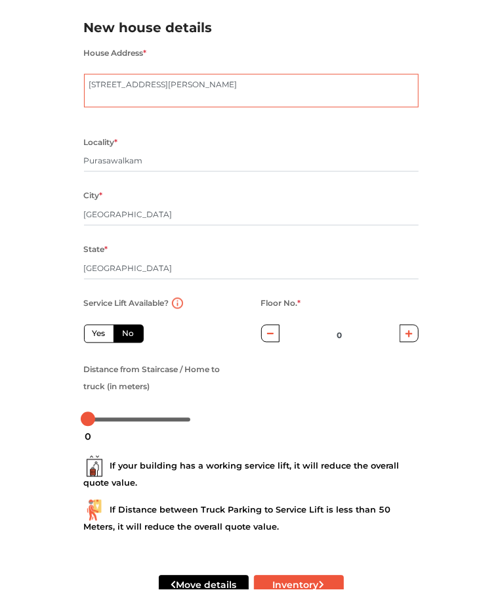
scroll to position [633, 0]
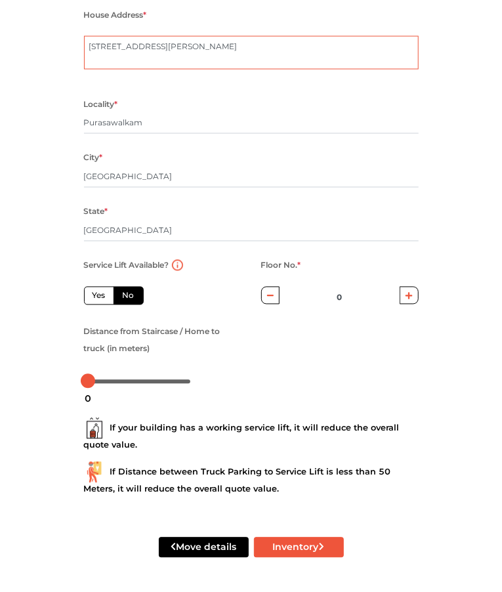
type textarea "[STREET_ADDRESS][PERSON_NAME]"
click at [383, 585] on div "Move details Inventory" at bounding box center [251, 550] width 354 height 83
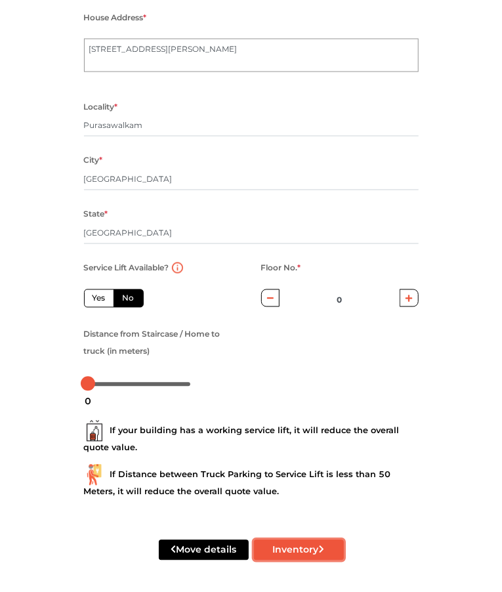
click at [295, 557] on button "Inventory" at bounding box center [299, 550] width 90 height 20
radio input "true"
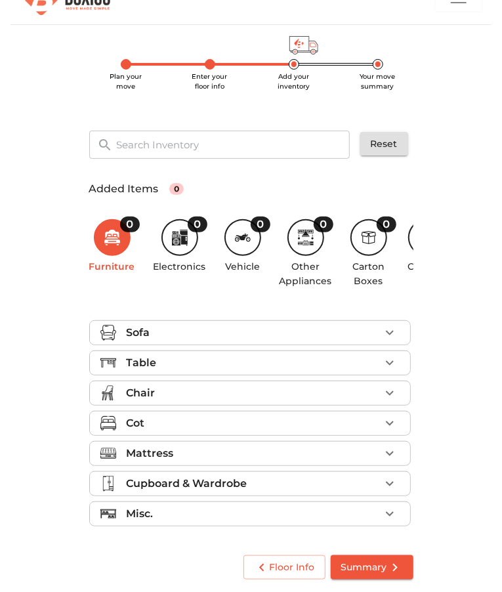
scroll to position [0, 40]
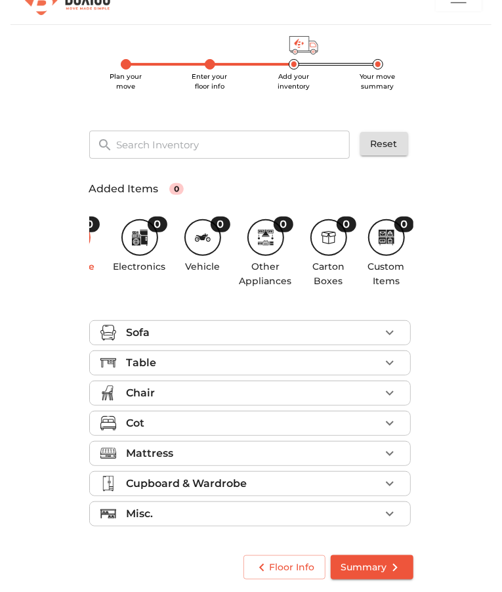
click at [334, 250] on div "0" at bounding box center [328, 237] width 37 height 37
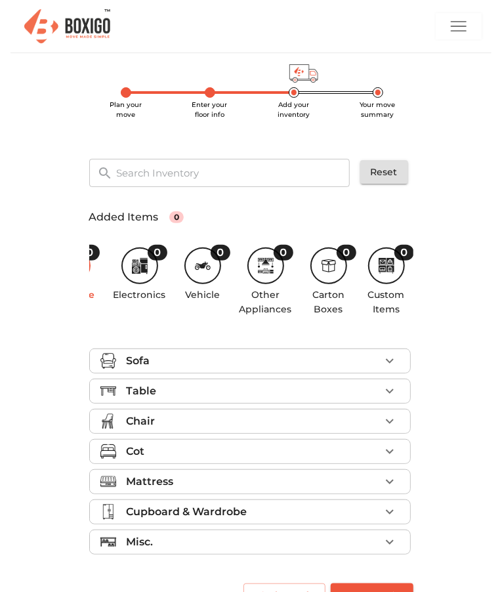
scroll to position [0, 39]
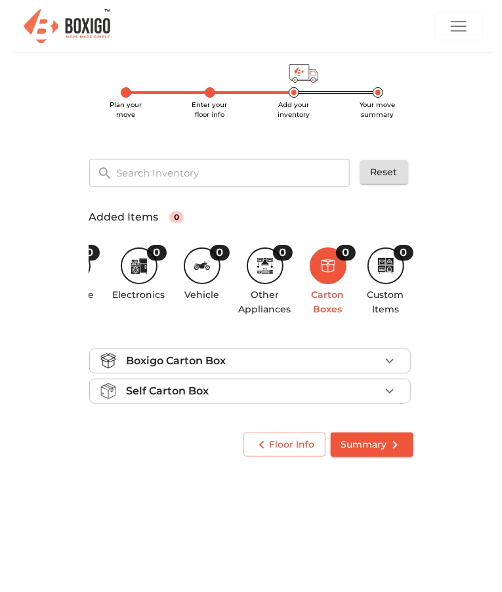
click at [345, 257] on div "0" at bounding box center [346, 253] width 20 height 16
click at [321, 257] on div "0" at bounding box center [328, 265] width 37 height 37
click at [331, 272] on icon at bounding box center [328, 266] width 16 height 16
click at [389, 362] on icon "button" at bounding box center [390, 361] width 16 height 16
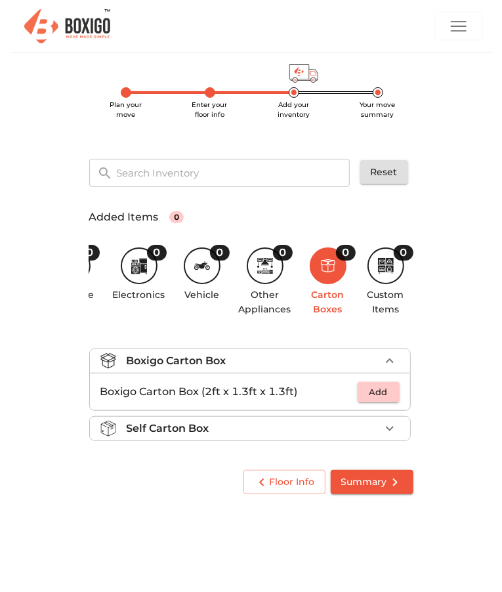
click at [383, 398] on span "Add" at bounding box center [378, 392] width 29 height 15
click at [393, 393] on icon "button" at bounding box center [389, 391] width 9 height 9
click at [383, 433] on icon "button" at bounding box center [390, 429] width 16 height 16
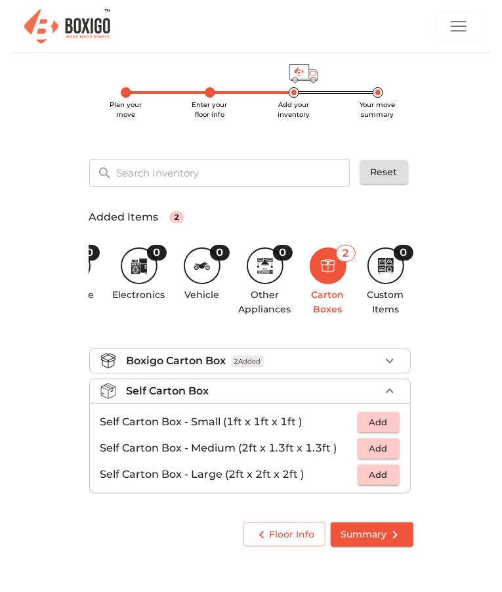
click at [396, 370] on li "Boxigo Carton Box 2 Added" at bounding box center [250, 361] width 320 height 24
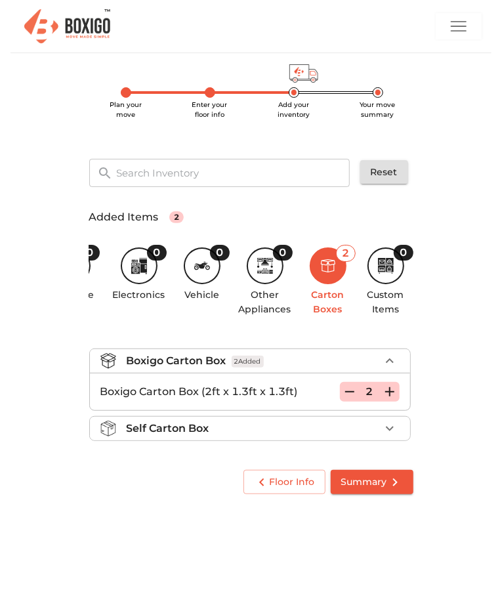
click at [354, 394] on icon "button" at bounding box center [350, 392] width 16 height 16
click at [353, 393] on icon "button" at bounding box center [350, 392] width 16 height 16
click at [392, 427] on icon "button" at bounding box center [390, 429] width 16 height 16
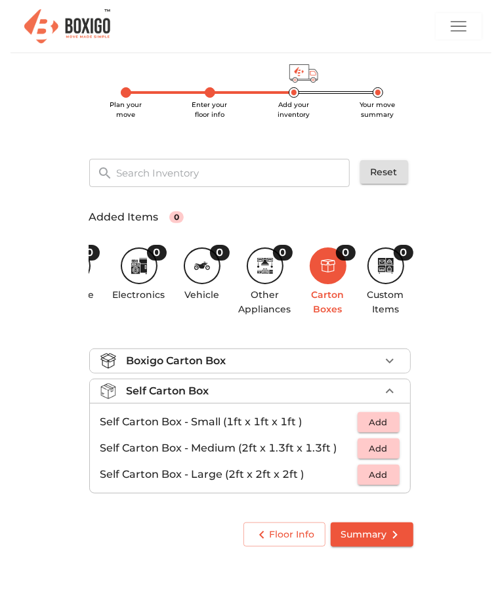
click at [393, 394] on icon "button" at bounding box center [390, 391] width 16 height 16
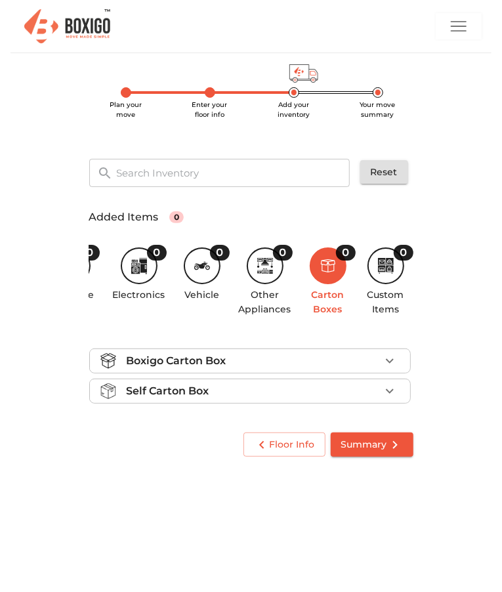
click at [393, 362] on icon "button" at bounding box center [390, 361] width 16 height 16
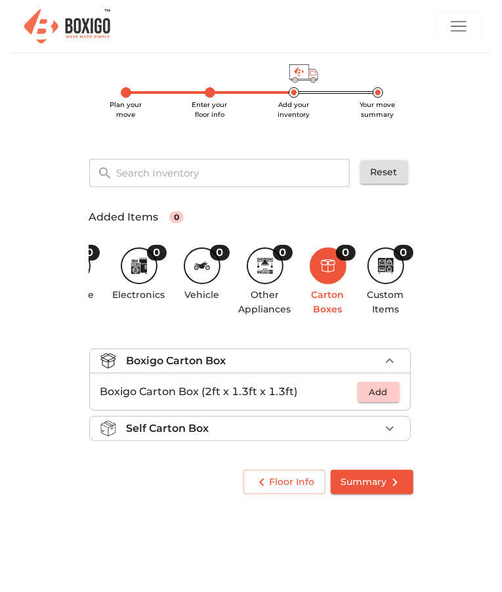
click at [386, 396] on span "Add" at bounding box center [378, 392] width 29 height 15
click at [396, 394] on icon "button" at bounding box center [390, 392] width 16 height 16
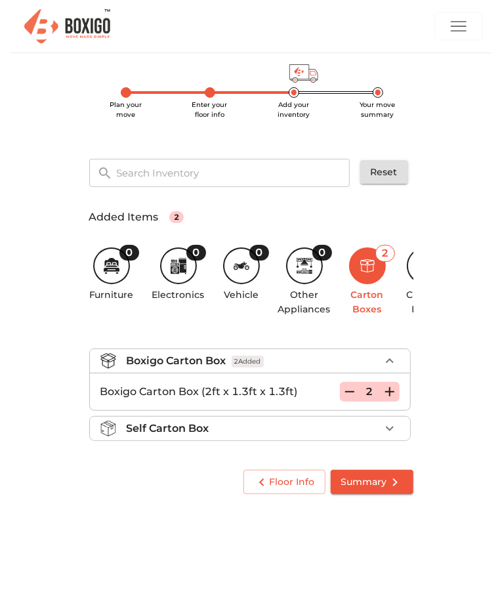
click at [194, 253] on div "0" at bounding box center [196, 253] width 20 height 16
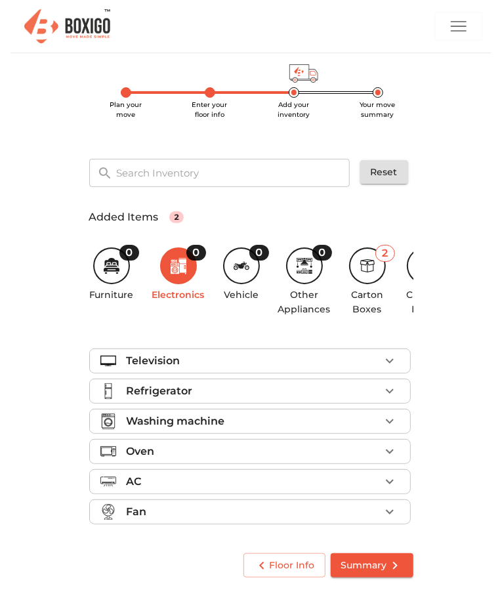
click at [393, 423] on icon "button" at bounding box center [390, 422] width 16 height 16
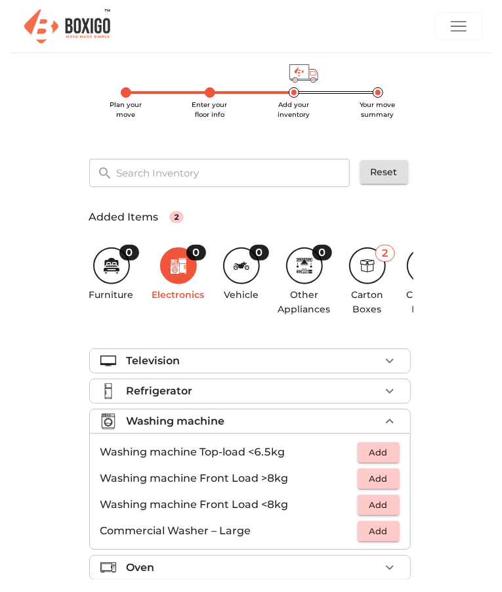
click at [389, 507] on span "Add" at bounding box center [378, 505] width 29 height 15
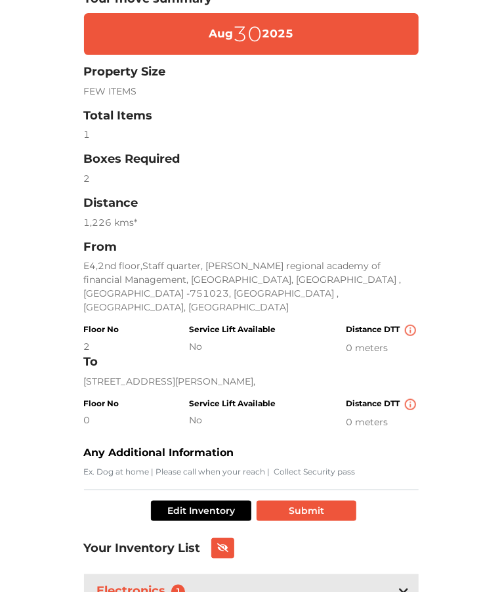
scroll to position [144, 0]
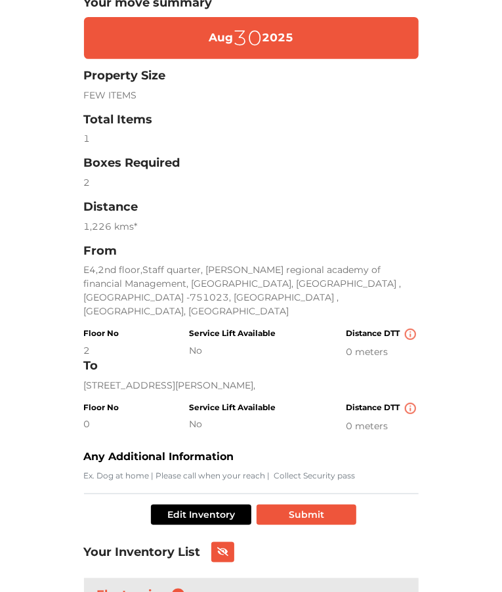
click at [393, 329] on h4 "Distance DTT" at bounding box center [383, 334] width 72 height 11
click at [407, 329] on img at bounding box center [410, 334] width 11 height 11
click at [415, 314] on div "DTT - Door To Truck" at bounding box center [411, 302] width 93 height 28
click at [405, 329] on div "Distance DTT 0 meters" at bounding box center [383, 344] width 72 height 30
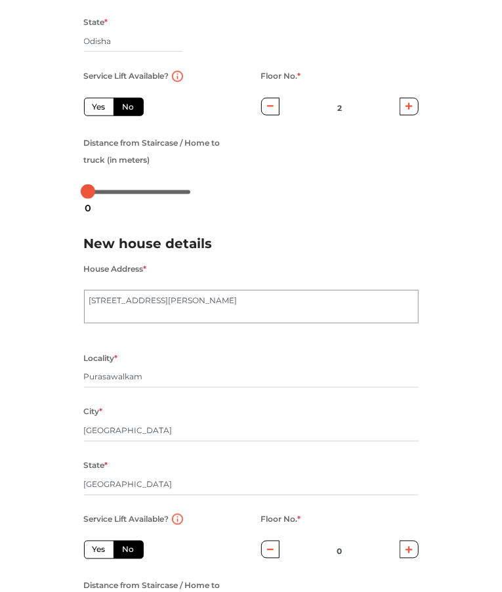
scroll to position [375, 0]
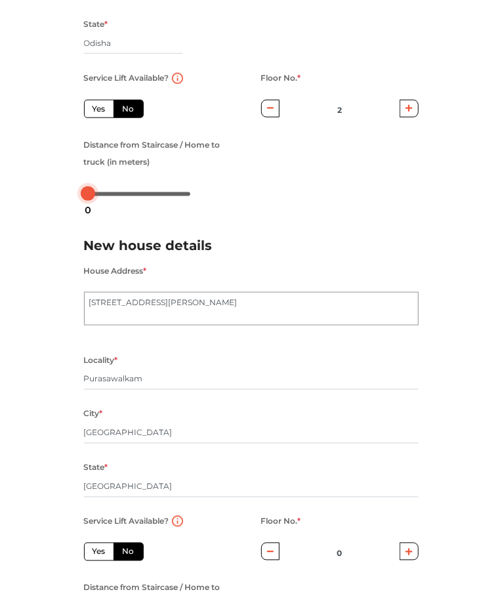
click at [93, 194] on div at bounding box center [88, 193] width 14 height 14
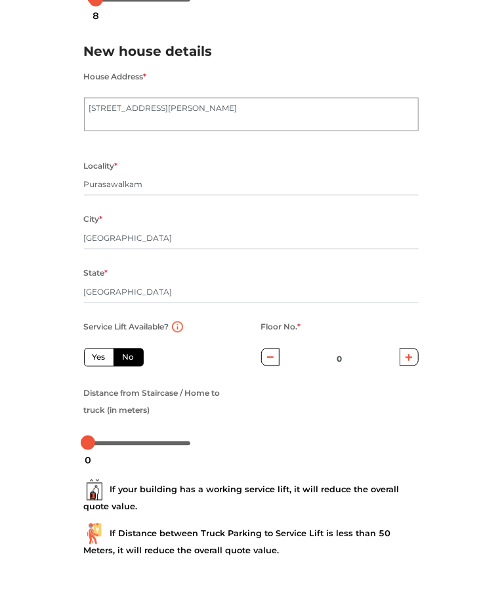
radio input "true"
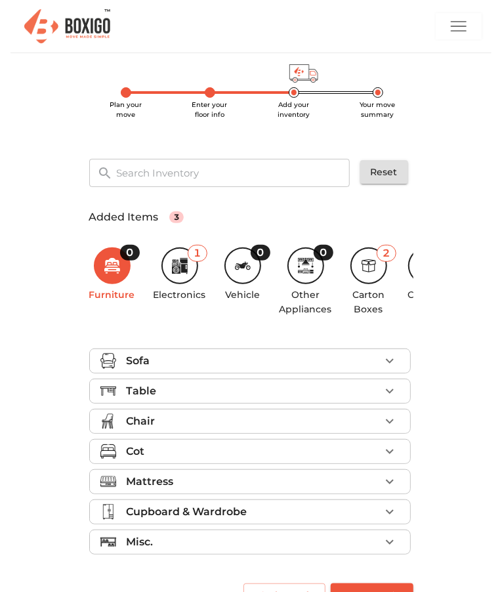
click at [373, 591] on span "Summary" at bounding box center [372, 595] width 62 height 16
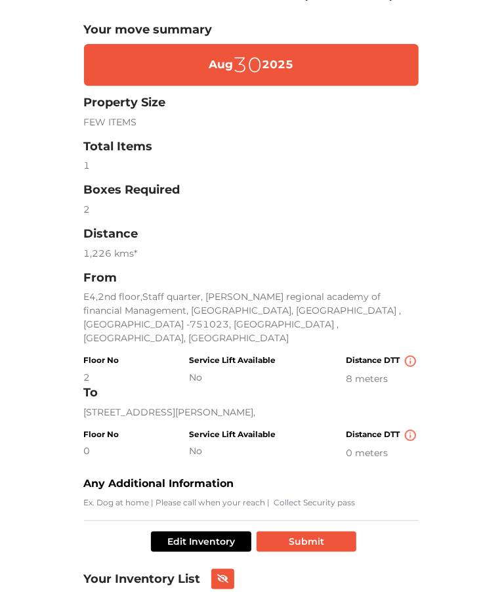
scroll to position [186, 0]
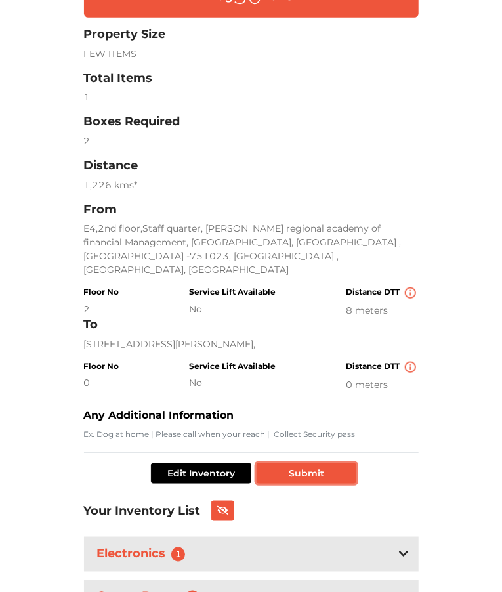
click at [336, 474] on button "Submit" at bounding box center [307, 473] width 100 height 20
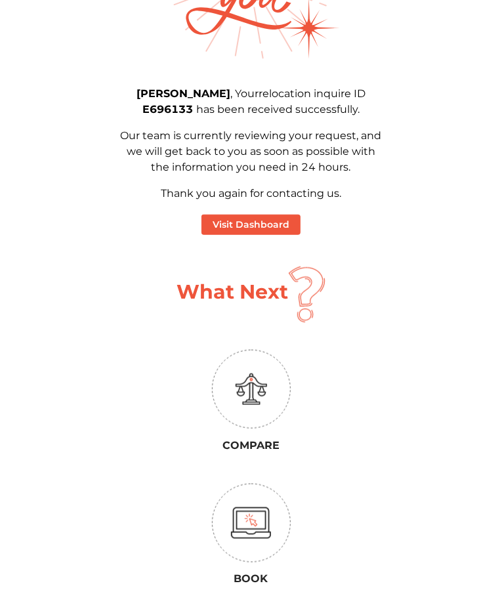
scroll to position [82, 0]
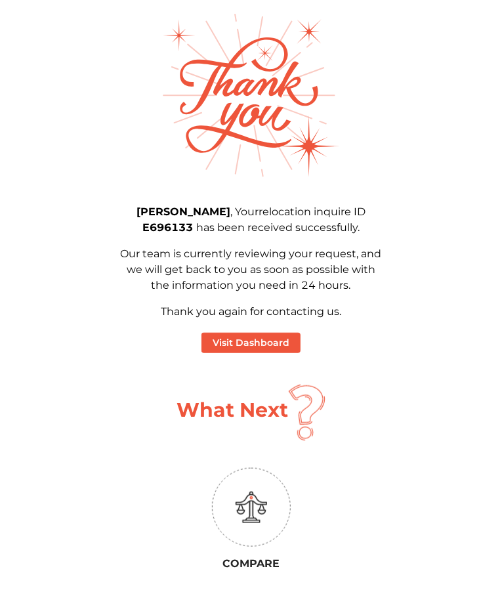
click at [370, 407] on div "What Next" at bounding box center [251, 413] width 268 height 56
click at [293, 344] on button "Visit Dashboard" at bounding box center [251, 343] width 99 height 20
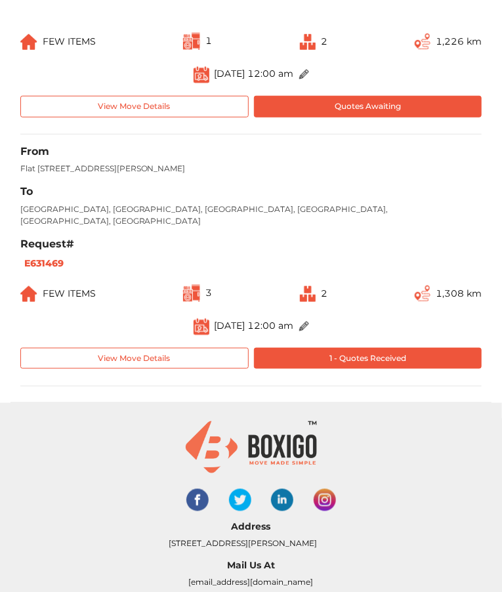
scroll to position [255, 0]
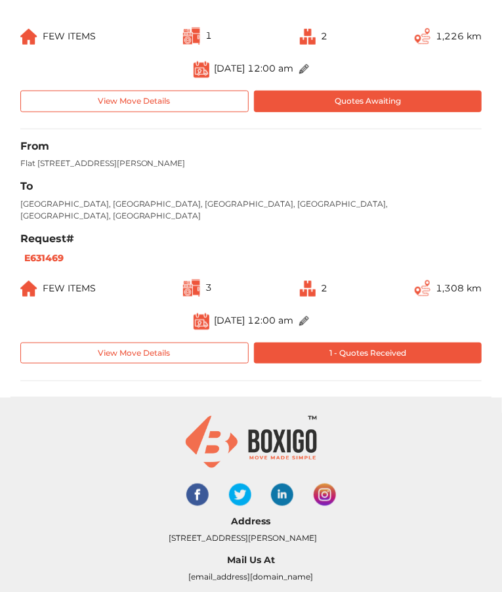
click at [417, 429] on div at bounding box center [251, 442] width 335 height 52
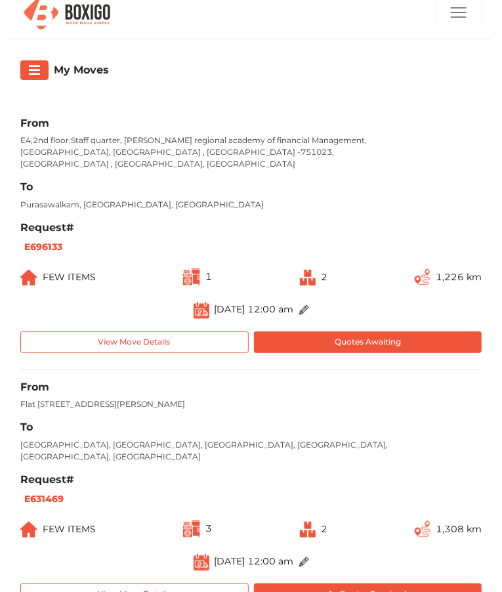
scroll to position [0, 0]
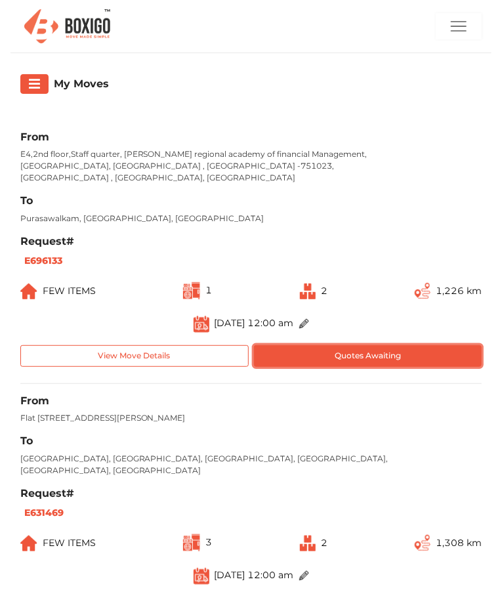
click at [400, 345] on button "Quotes Awaiting" at bounding box center [368, 356] width 228 height 22
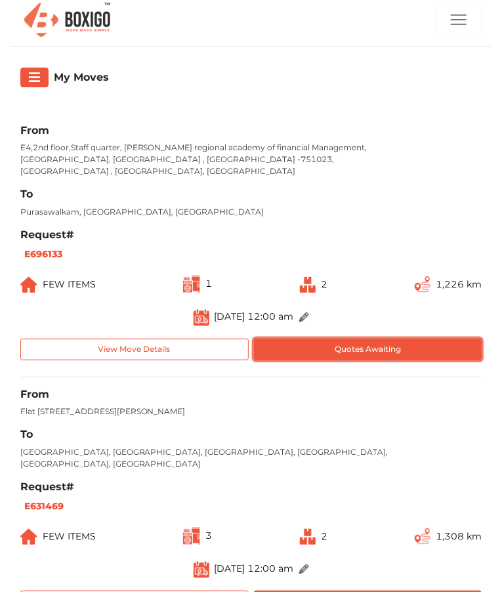
scroll to position [20, 0]
